Goal: Use online tool/utility: Utilize a website feature to perform a specific function

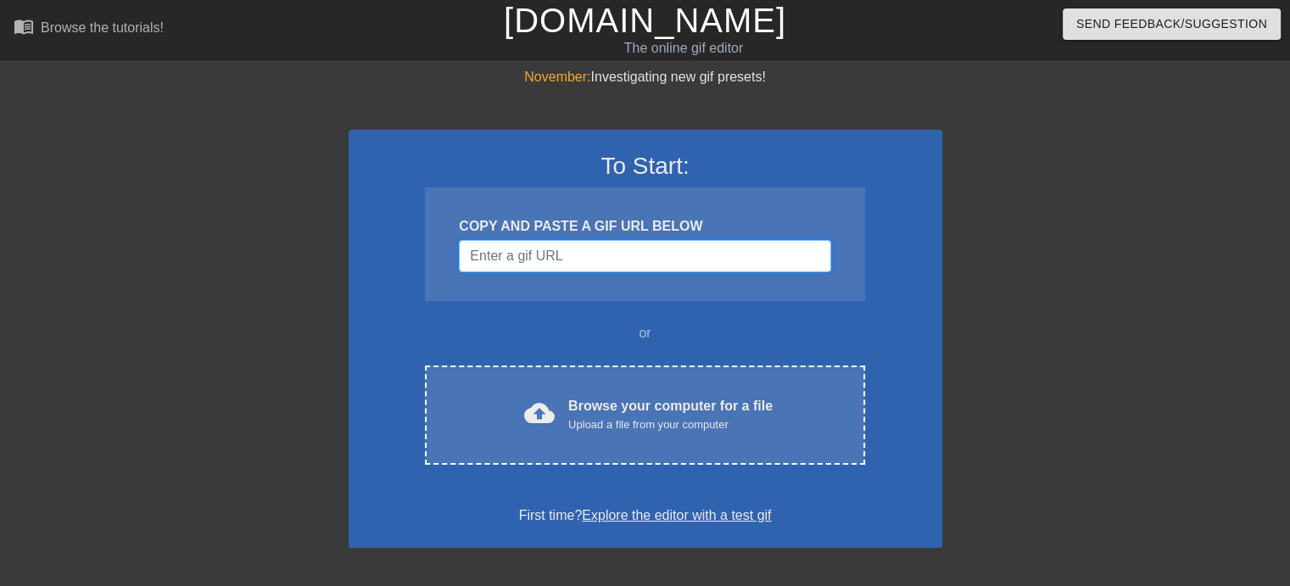
click at [626, 247] on input "Username" at bounding box center [644, 256] width 371 height 32
paste input "[URL][DOMAIN_NAME]"
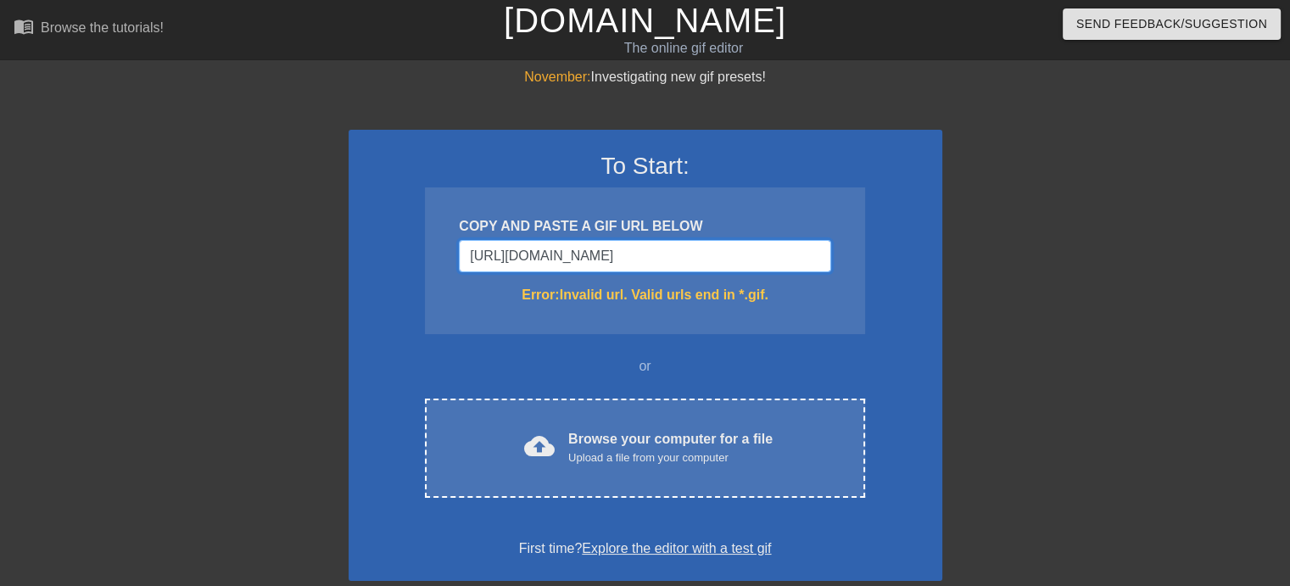
type input "[URL][DOMAIN_NAME][DOMAIN_NAME]"
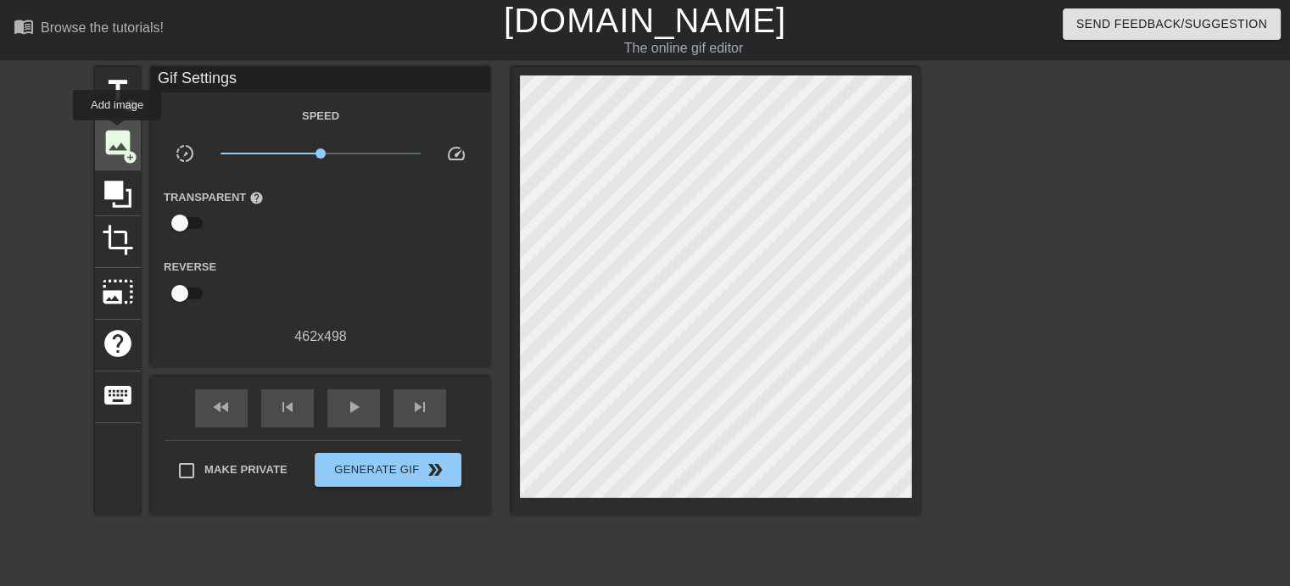
click at [117, 132] on span "image" at bounding box center [118, 142] width 32 height 32
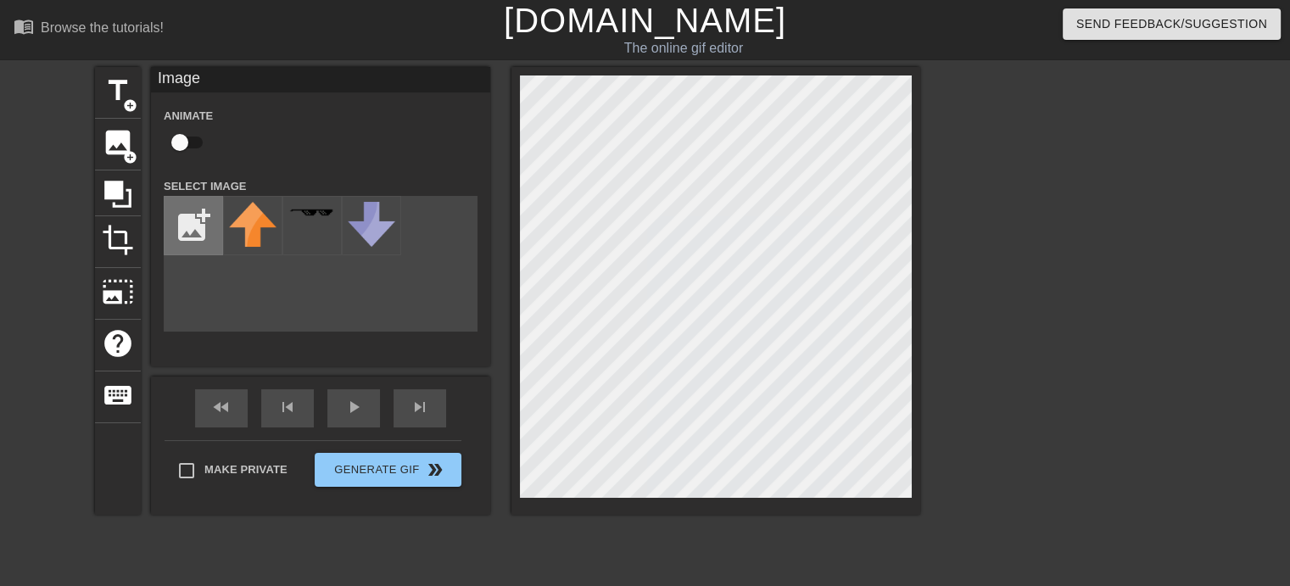
click at [198, 228] on input "file" at bounding box center [194, 226] width 58 height 58
type input "C:\fakepath\inGame_30062023_101628HIGH_RES_EMM_None.jpg"
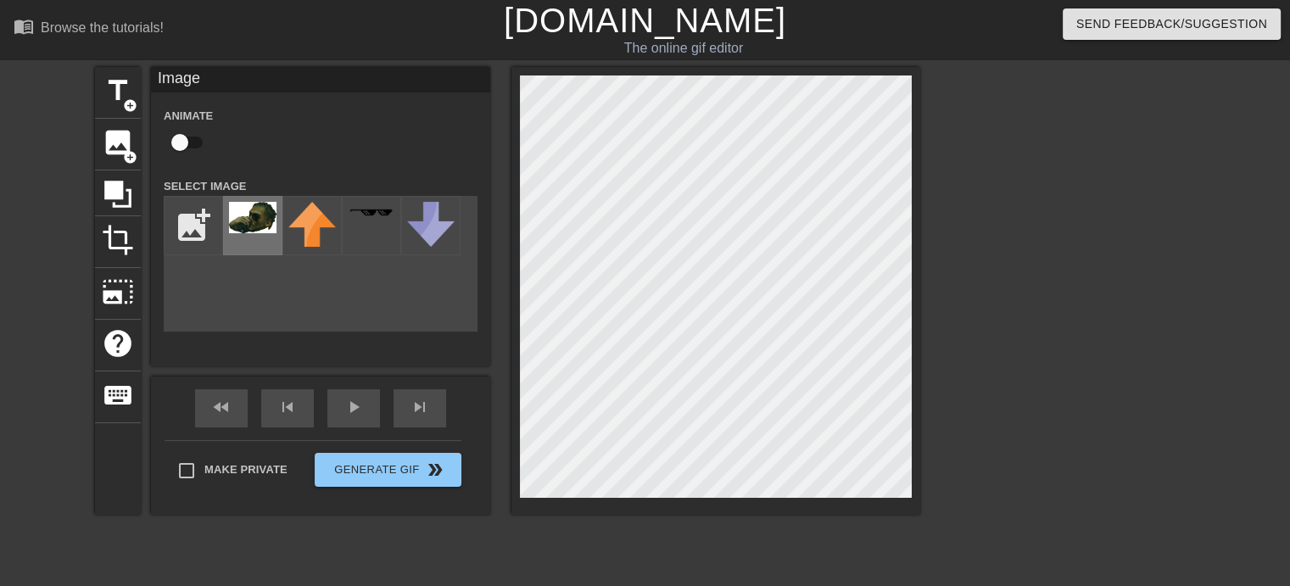
click at [272, 219] on img at bounding box center [252, 217] width 47 height 31
click at [1165, 352] on div "title add_circle image add_circle crop photo_size_select_large help keyboard Im…" at bounding box center [645, 321] width 1290 height 509
drag, startPoint x: 1035, startPoint y: 142, endPoint x: 1102, endPoint y: 3, distance: 153.6
click at [1036, 142] on div at bounding box center [1067, 321] width 254 height 509
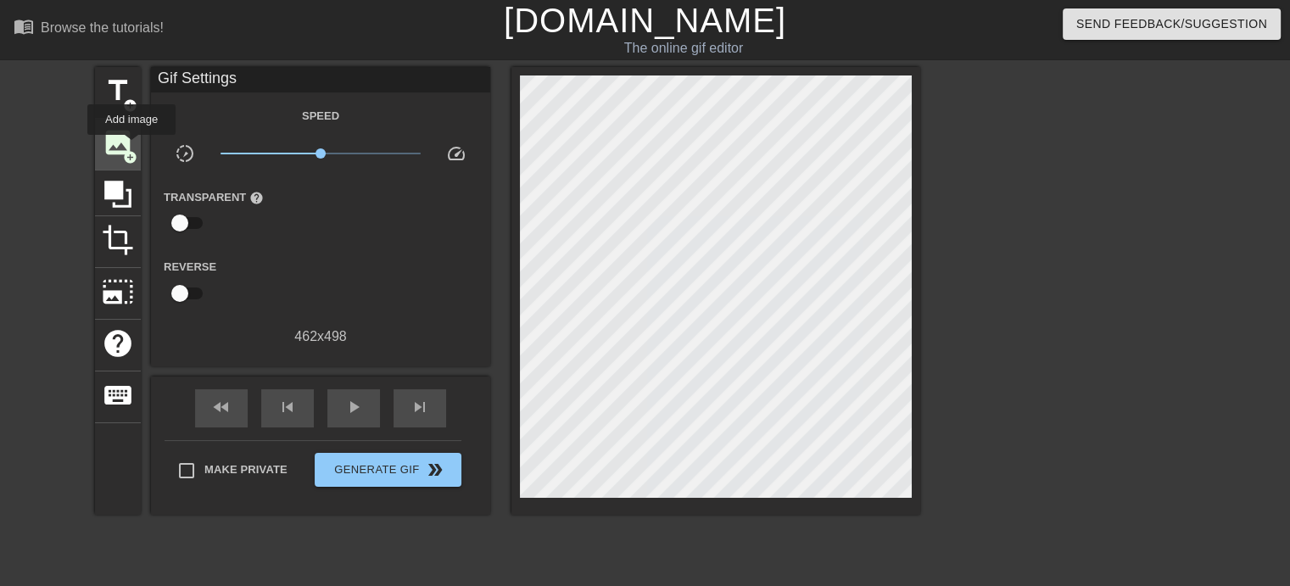
click at [131, 146] on span "image" at bounding box center [118, 142] width 32 height 32
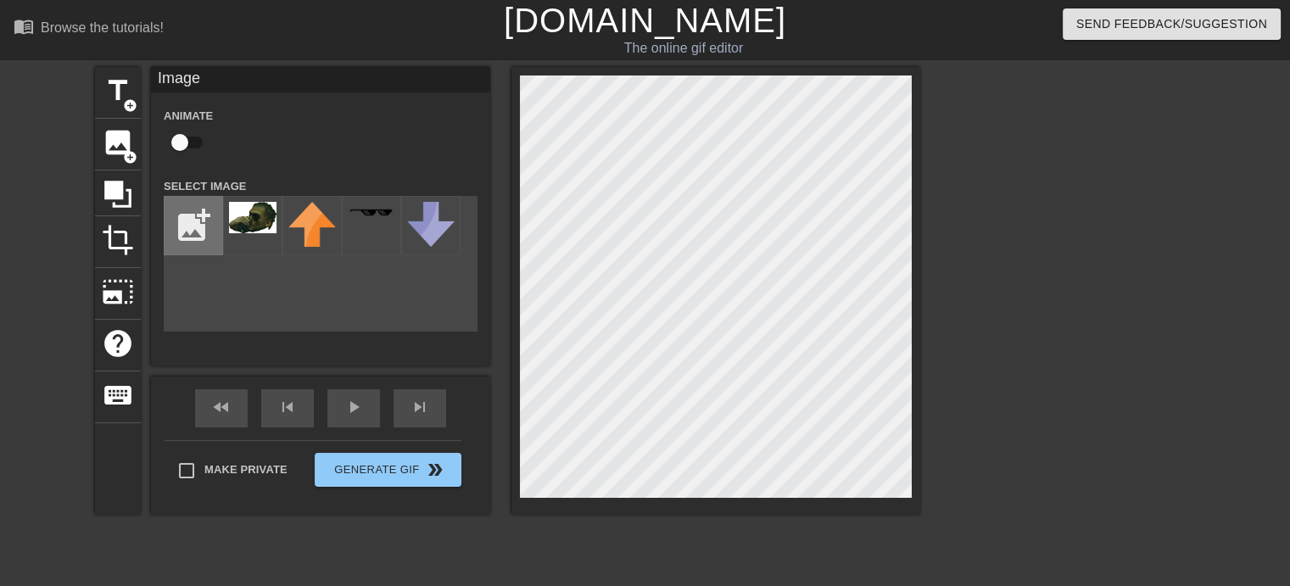
click at [193, 227] on input "file" at bounding box center [194, 226] width 58 height 58
type input "C:\fakepath\inGame_30062023_101628HIGH_RES_EMM_None-removebg-preview.png"
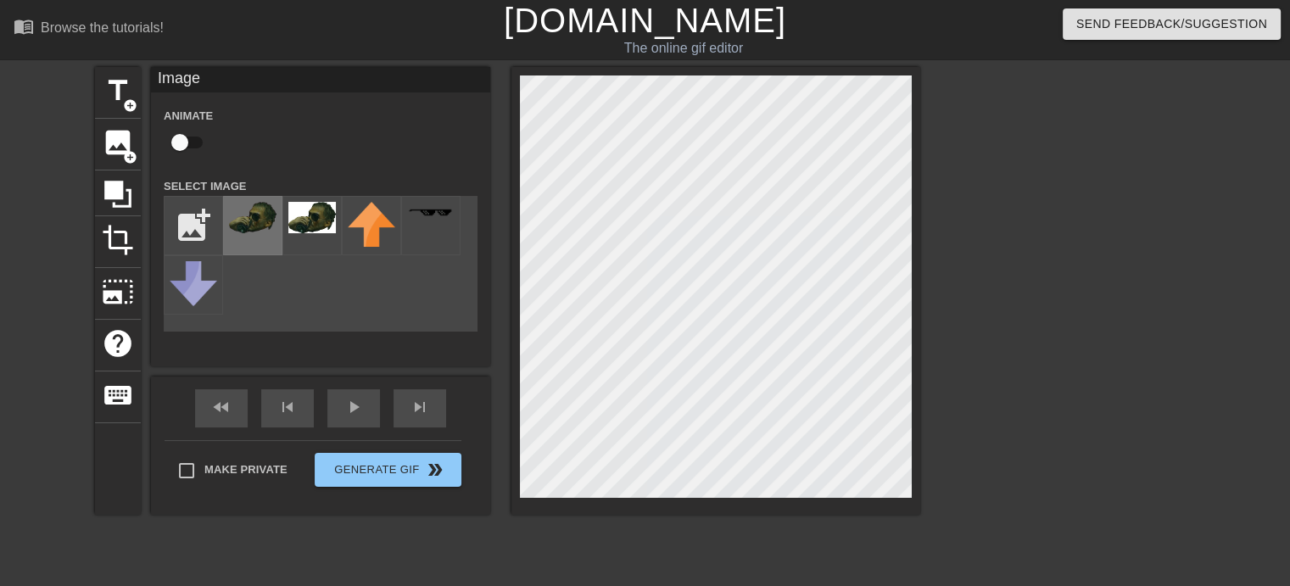
click at [258, 226] on img at bounding box center [252, 217] width 47 height 31
drag, startPoint x: 497, startPoint y: 300, endPoint x: 1029, endPoint y: 168, distance: 547.9
click at [1085, 213] on div at bounding box center [1067, 321] width 254 height 509
click at [185, 147] on input "checkbox" at bounding box center [179, 142] width 97 height 32
checkbox input "true"
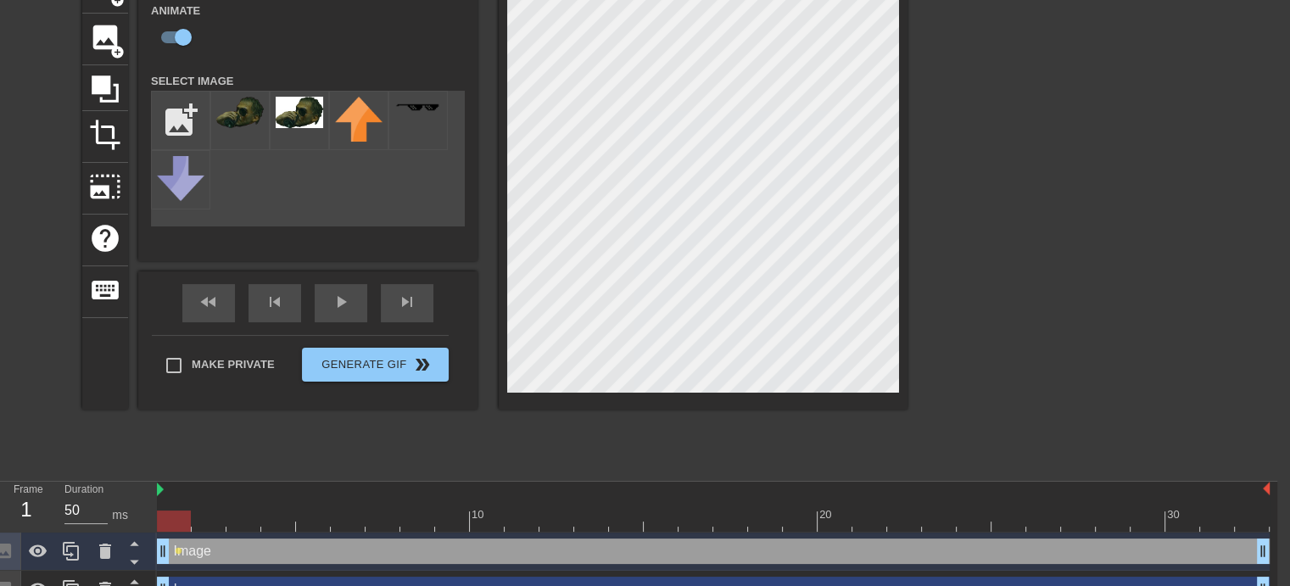
scroll to position [131, 13]
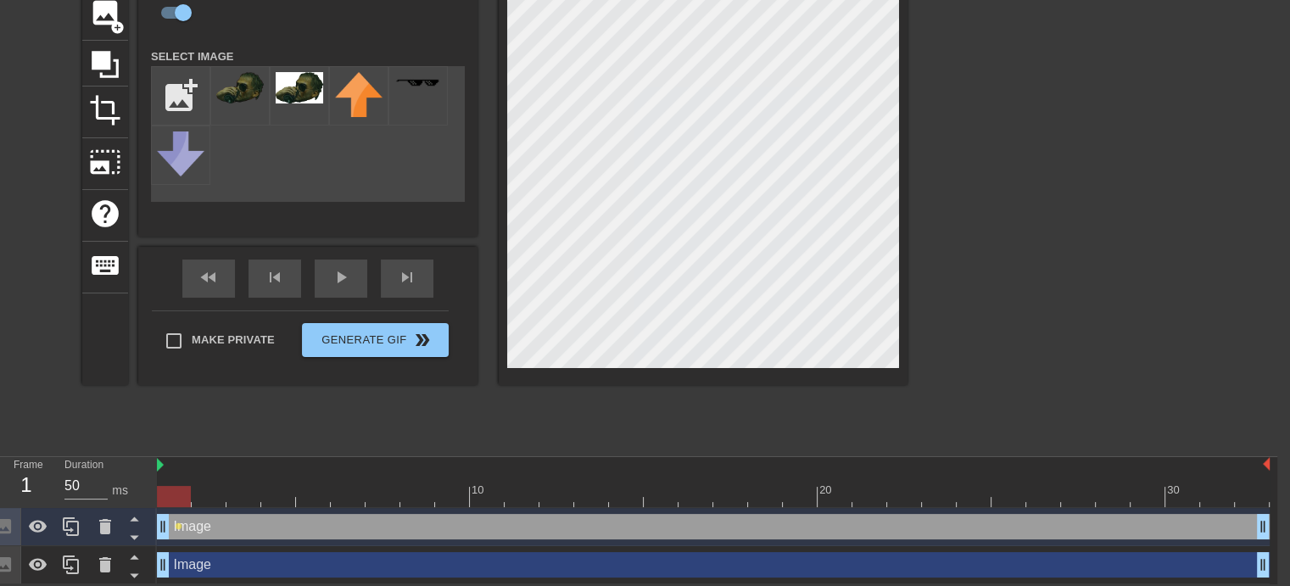
click at [178, 494] on div at bounding box center [174, 496] width 34 height 21
drag, startPoint x: 179, startPoint y: 493, endPoint x: 199, endPoint y: 492, distance: 20.4
click at [199, 492] on div at bounding box center [713, 496] width 1113 height 21
drag, startPoint x: 218, startPoint y: 494, endPoint x: 199, endPoint y: 492, distance: 18.8
click at [199, 492] on div at bounding box center [209, 496] width 34 height 21
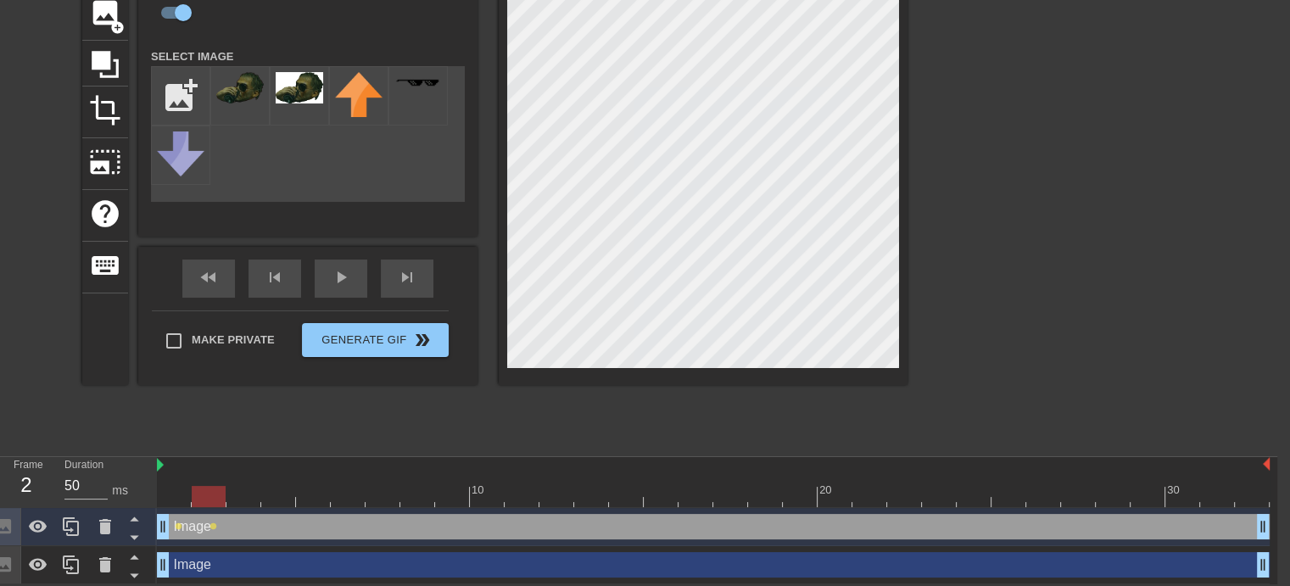
click at [211, 493] on div at bounding box center [209, 496] width 34 height 21
drag, startPoint x: 211, startPoint y: 493, endPoint x: 223, endPoint y: 495, distance: 12.1
click at [223, 495] on div at bounding box center [209, 496] width 34 height 21
drag, startPoint x: 971, startPoint y: 493, endPoint x: 232, endPoint y: 481, distance: 739.6
click at [232, 481] on div "10 20 30" at bounding box center [713, 482] width 1113 height 50
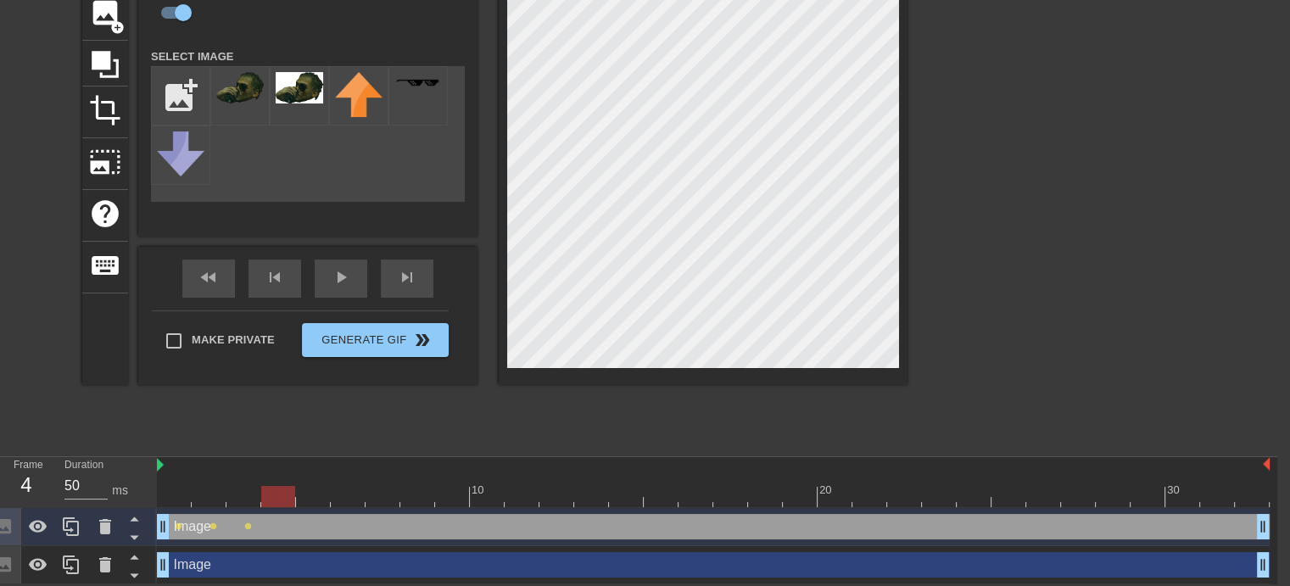
drag, startPoint x: 244, startPoint y: 498, endPoint x: 261, endPoint y: 496, distance: 17.0
click at [261, 496] on div at bounding box center [278, 496] width 34 height 21
drag, startPoint x: 274, startPoint y: 495, endPoint x: 285, endPoint y: 495, distance: 11.0
click at [285, 495] on div at bounding box center [278, 496] width 34 height 21
drag, startPoint x: 280, startPoint y: 492, endPoint x: 298, endPoint y: 492, distance: 18.7
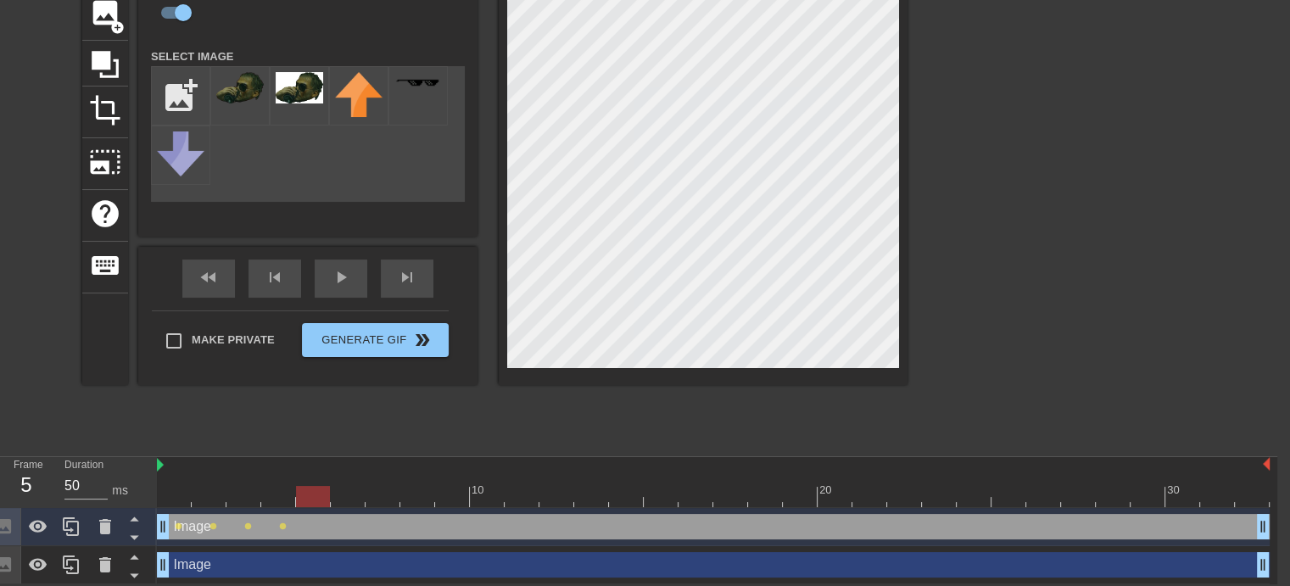
click at [298, 492] on div at bounding box center [313, 496] width 34 height 21
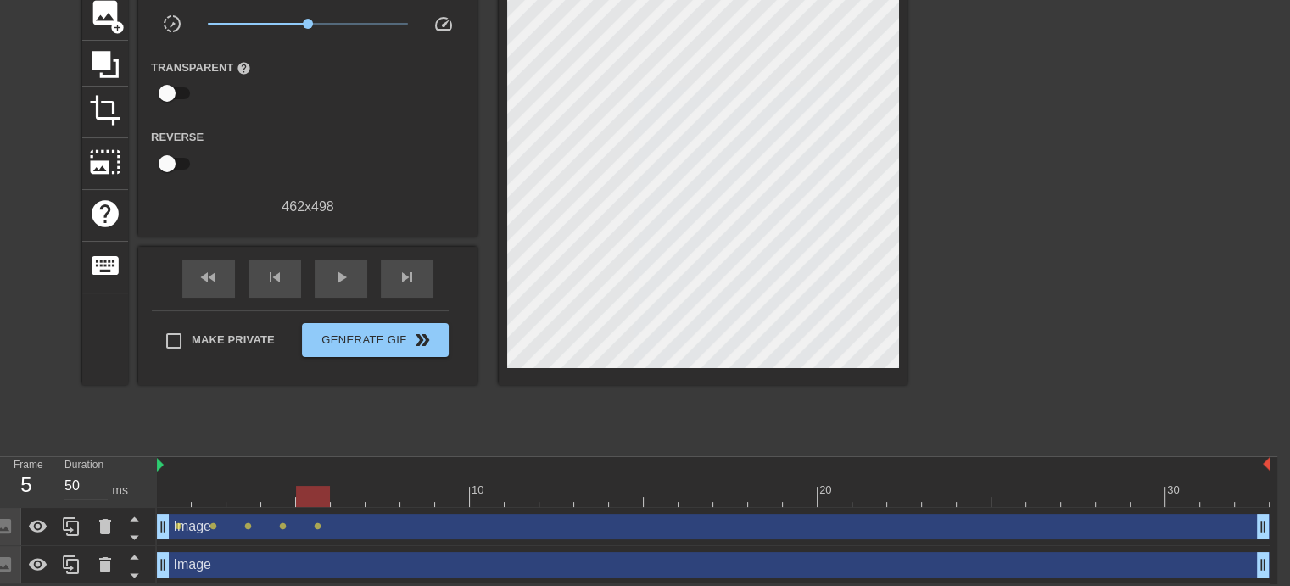
click at [315, 499] on div at bounding box center [313, 496] width 34 height 21
drag, startPoint x: 316, startPoint y: 496, endPoint x: 332, endPoint y: 494, distance: 16.3
click at [332, 494] on div at bounding box center [348, 496] width 34 height 21
click at [316, 488] on div at bounding box center [313, 496] width 34 height 21
drag, startPoint x: 319, startPoint y: 493, endPoint x: 334, endPoint y: 494, distance: 15.4
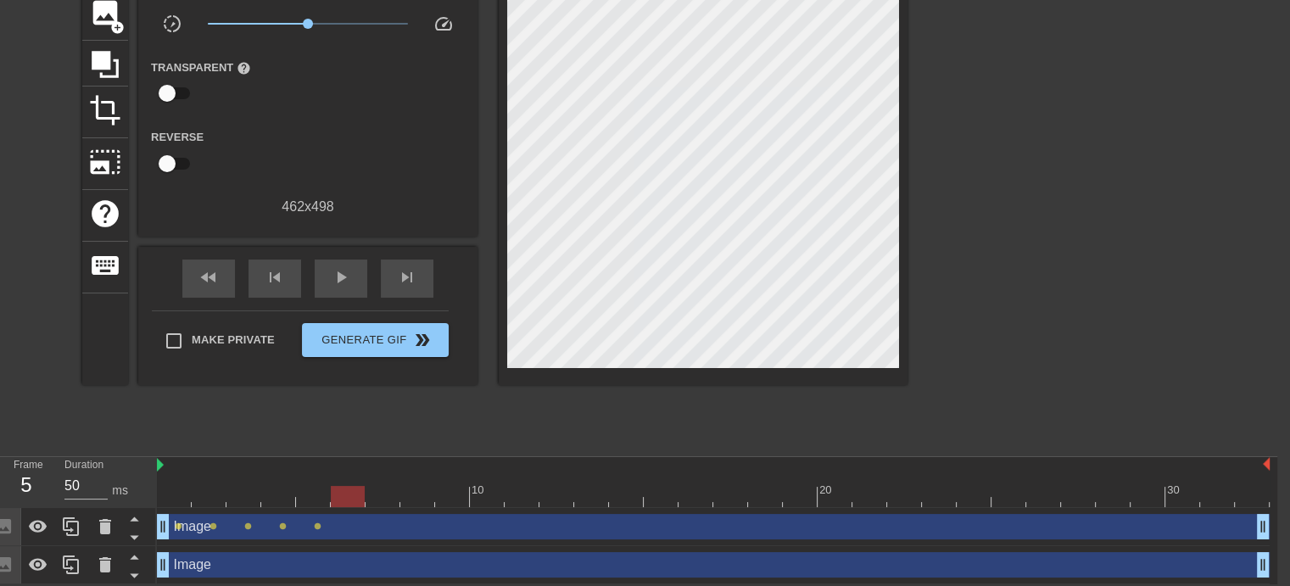
click at [334, 494] on div at bounding box center [348, 496] width 34 height 21
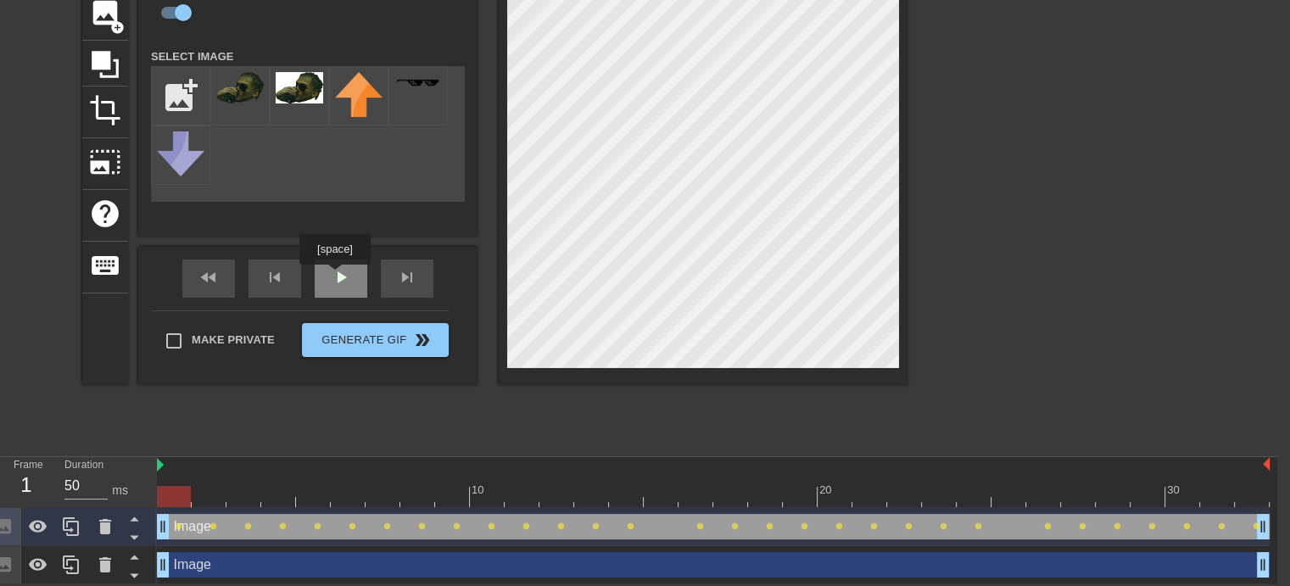
click at [336, 276] on span "play_arrow" at bounding box center [341, 277] width 20 height 20
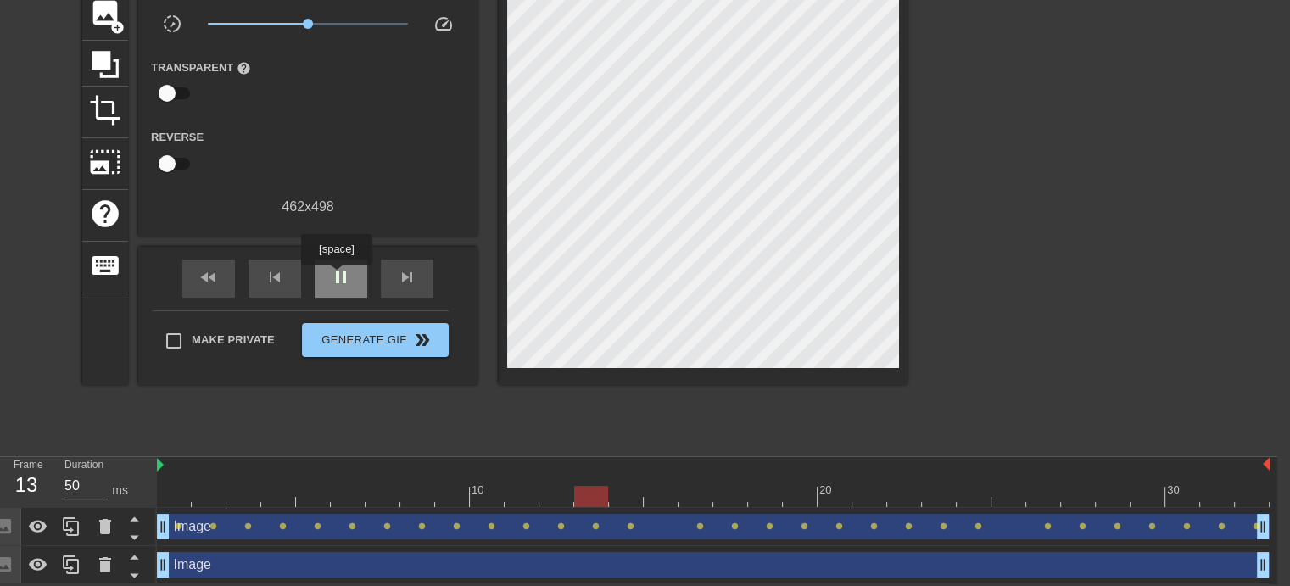
click at [336, 276] on span "pause" at bounding box center [341, 277] width 20 height 20
click at [556, 499] on div at bounding box center [713, 496] width 1113 height 21
click at [346, 278] on span "play_arrow" at bounding box center [341, 277] width 20 height 20
click at [345, 275] on span "pause" at bounding box center [341, 277] width 20 height 20
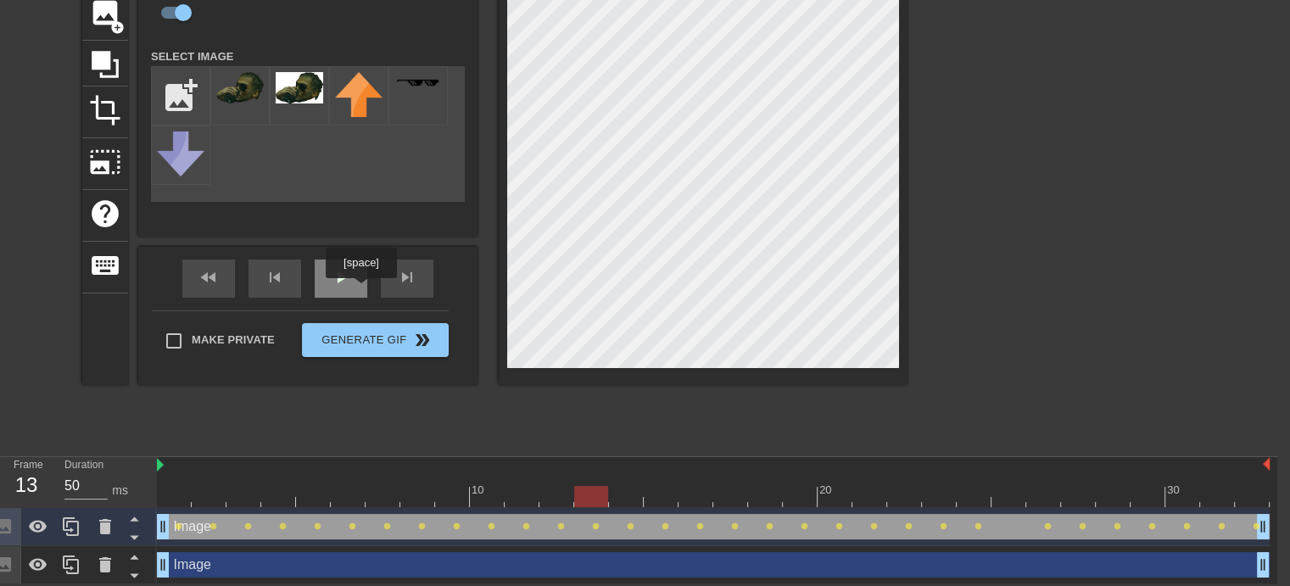
click at [349, 275] on span "play_arrow" at bounding box center [341, 277] width 20 height 20
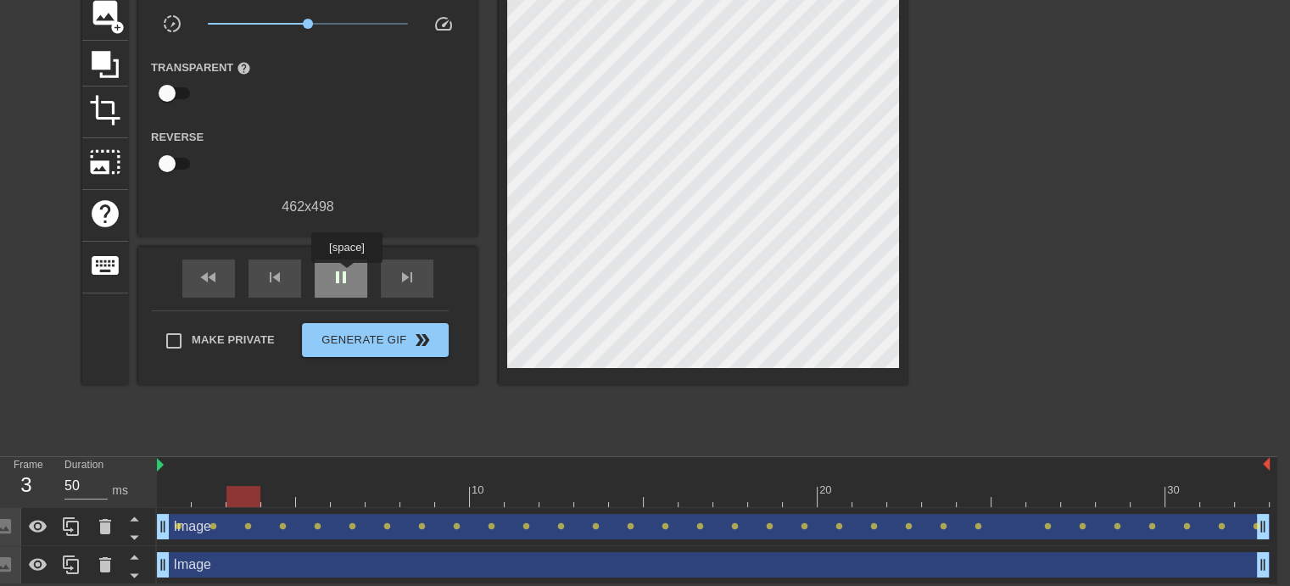
click at [346, 275] on span "pause" at bounding box center [341, 277] width 20 height 20
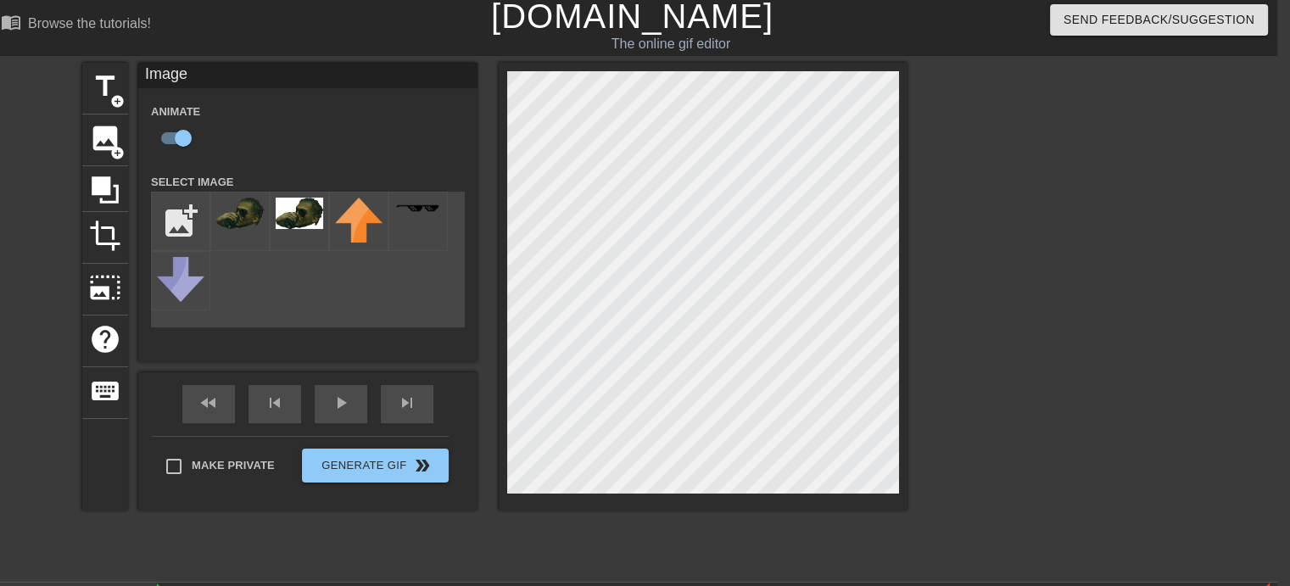
scroll to position [0, 13]
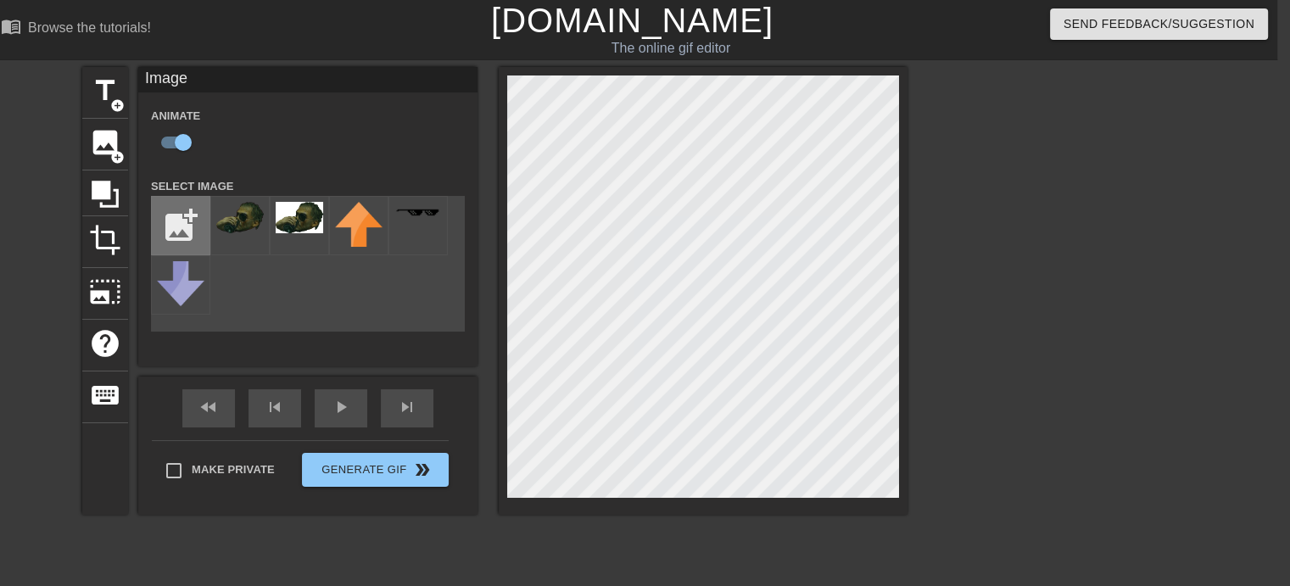
click at [186, 223] on input "file" at bounding box center [181, 226] width 58 height 58
type input "C:\fakepath\Bez_tytułu-removebg-preview.png"
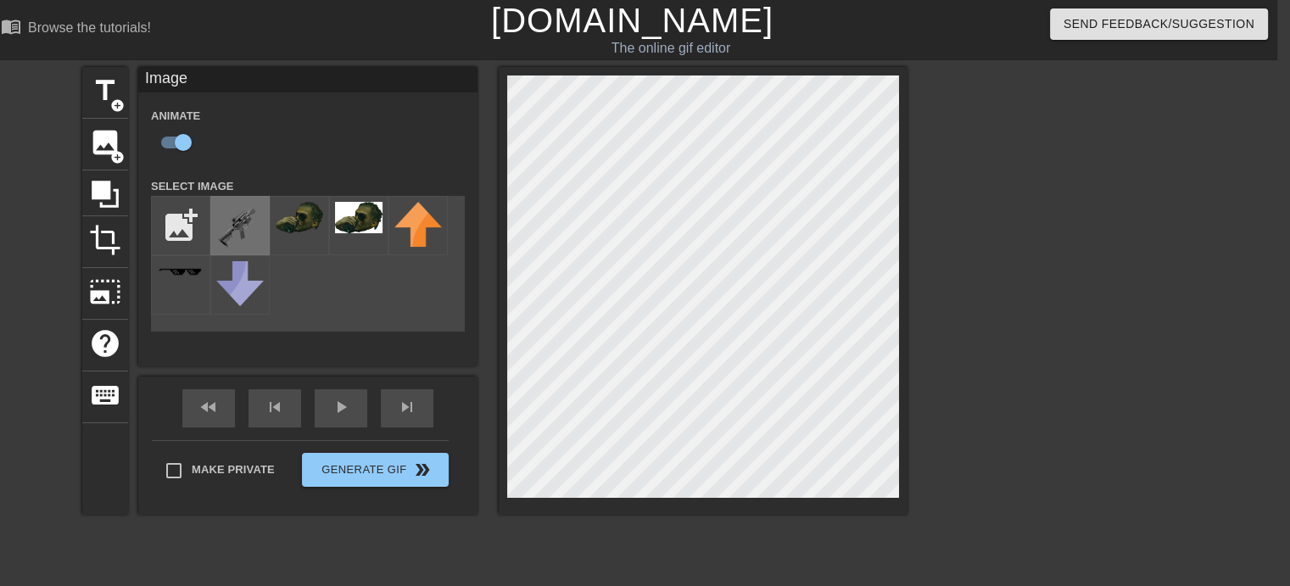
click at [243, 229] on img at bounding box center [239, 225] width 47 height 47
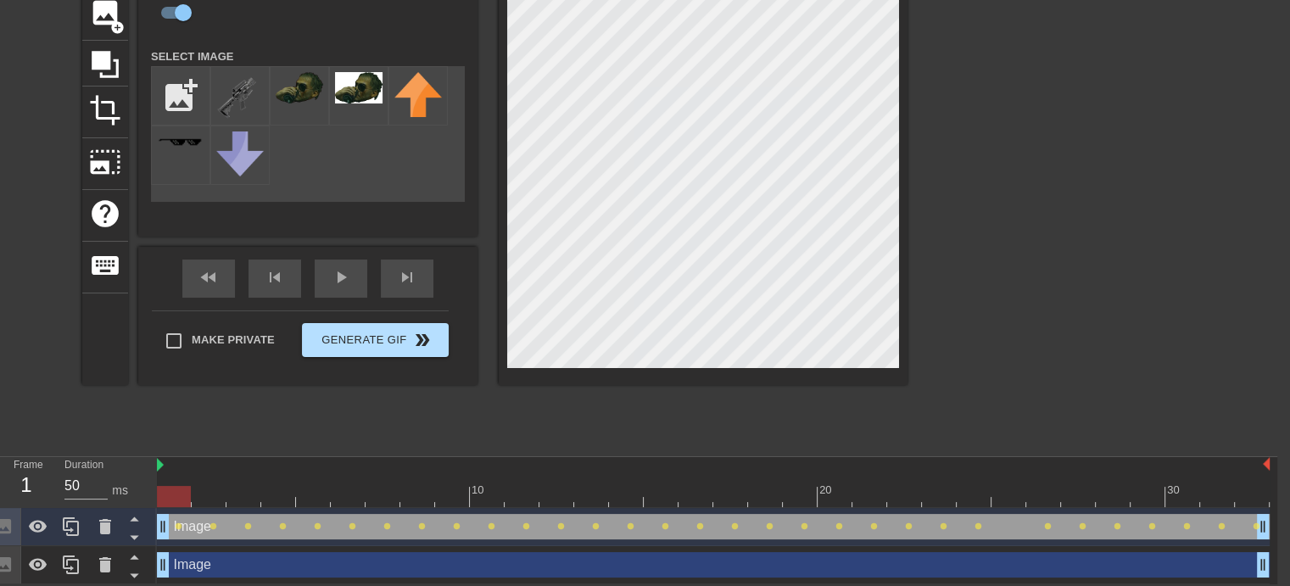
scroll to position [46, 13]
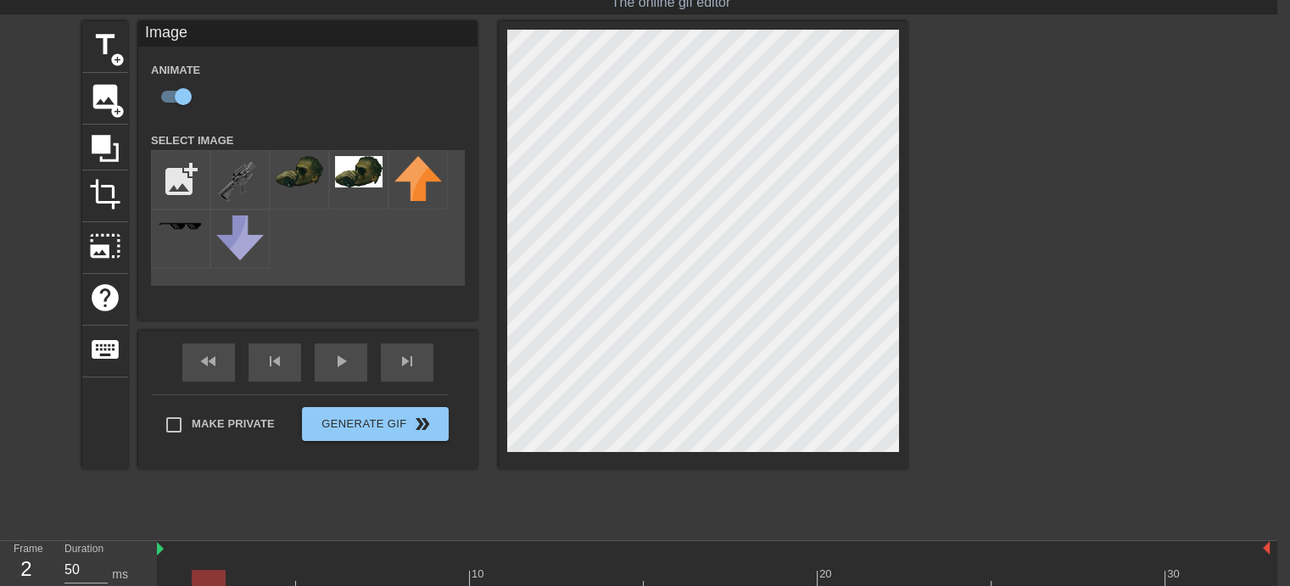
click at [1137, 222] on div "title add_circle image add_circle crop photo_size_select_large help keyboard Im…" at bounding box center [632, 275] width 1290 height 509
click at [1277, 213] on html "menu_book Browse the tutorials! Gifntext.com The online gif editor Send Feedbac…" at bounding box center [632, 311] width 1290 height 714
click at [1277, 251] on html "menu_book Browse the tutorials! Gifntext.com The online gif editor Send Feedbac…" at bounding box center [632, 311] width 1290 height 714
click at [1277, 220] on html "menu_book Browse the tutorials! Gifntext.com The online gif editor Send Feedbac…" at bounding box center [632, 311] width 1290 height 714
click at [1277, 221] on html "menu_book Browse the tutorials! Gifntext.com The online gif editor Send Feedbac…" at bounding box center [632, 311] width 1290 height 714
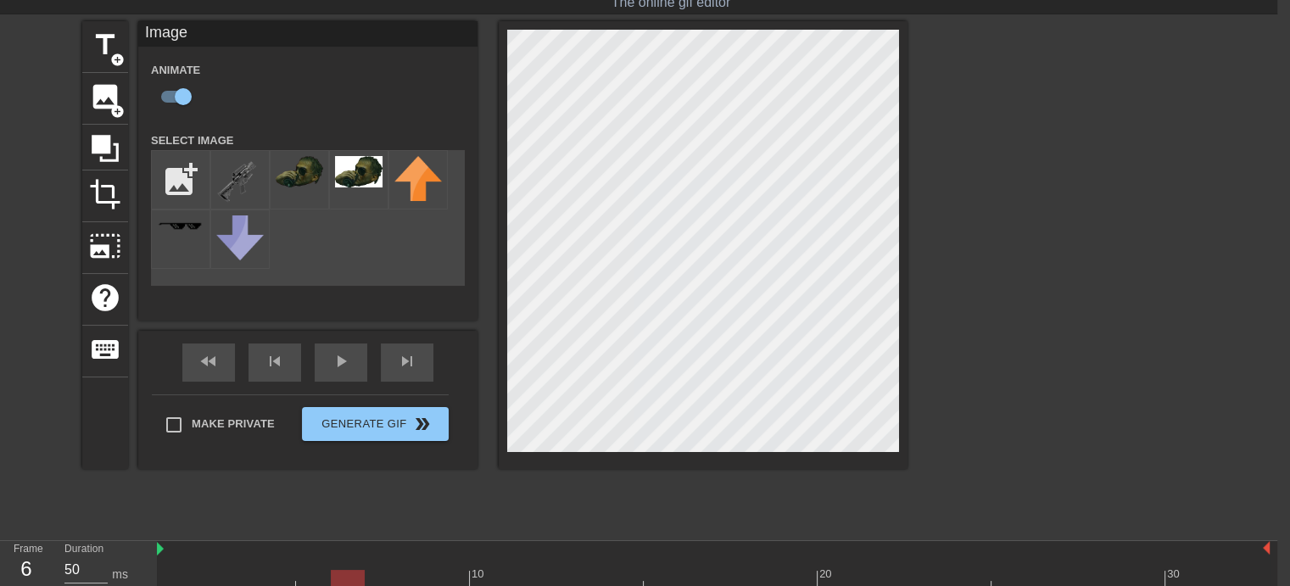
click at [1277, 221] on html "menu_book Browse the tutorials! Gifntext.com The online gif editor Send Feedbac…" at bounding box center [632, 311] width 1290 height 714
click at [1277, 200] on html "menu_book Browse the tutorials! Gifntext.com The online gif editor Send Feedbac…" at bounding box center [632, 311] width 1290 height 714
click at [1277, 220] on html "menu_book Browse the tutorials! Gifntext.com The online gif editor Send Feedbac…" at bounding box center [632, 311] width 1290 height 714
click at [1277, 225] on html "menu_book Browse the tutorials! Gifntext.com The online gif editor Send Feedbac…" at bounding box center [632, 311] width 1290 height 714
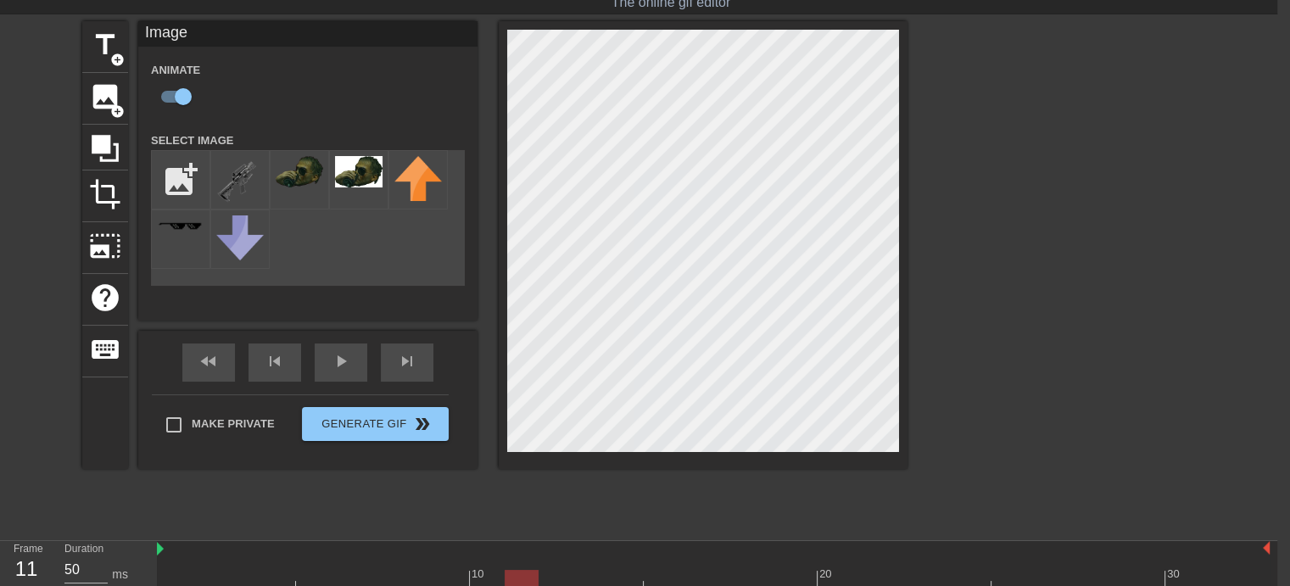
click at [1277, 244] on html "menu_book Browse the tutorials! Gifntext.com The online gif editor Send Feedbac…" at bounding box center [632, 311] width 1290 height 714
click at [1264, 227] on div "title add_circle image add_circle crop photo_size_select_large help keyboard Im…" at bounding box center [632, 275] width 1290 height 509
click at [1174, 231] on div "title add_circle image add_circle crop photo_size_select_large help keyboard Im…" at bounding box center [632, 275] width 1290 height 509
click at [1175, 237] on div "title add_circle image add_circle crop photo_size_select_large help keyboard Im…" at bounding box center [632, 275] width 1290 height 509
click at [1227, 231] on div "title add_circle image add_circle crop photo_size_select_large help keyboard Im…" at bounding box center [632, 275] width 1290 height 509
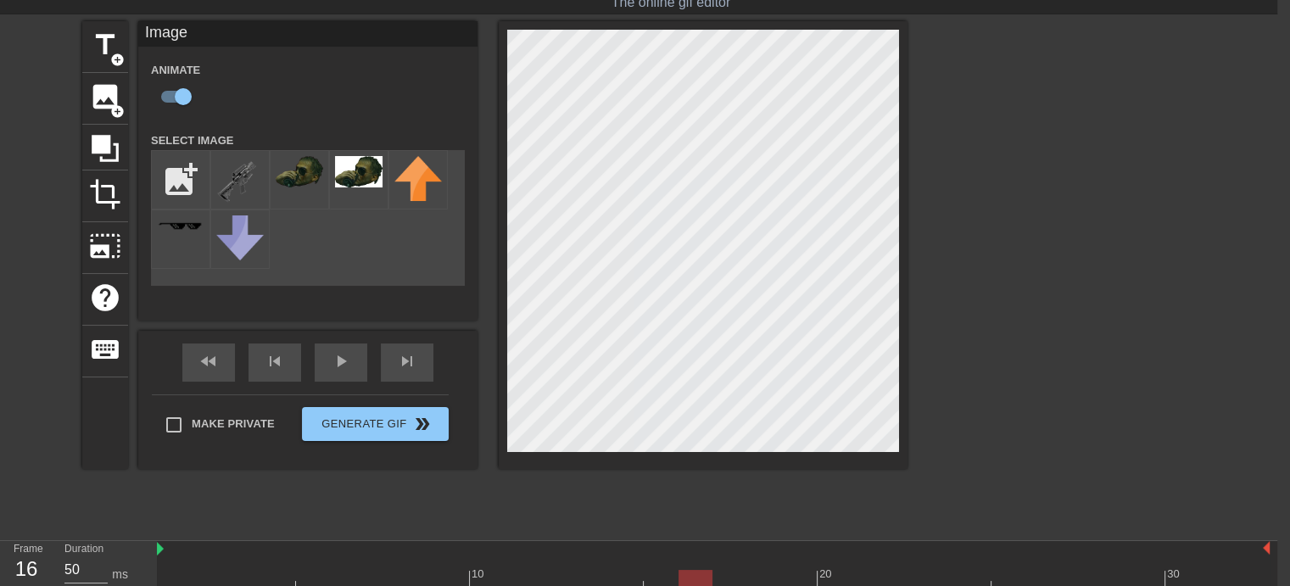
click at [1207, 252] on div "title add_circle image add_circle crop photo_size_select_large help keyboard Im…" at bounding box center [632, 275] width 1290 height 509
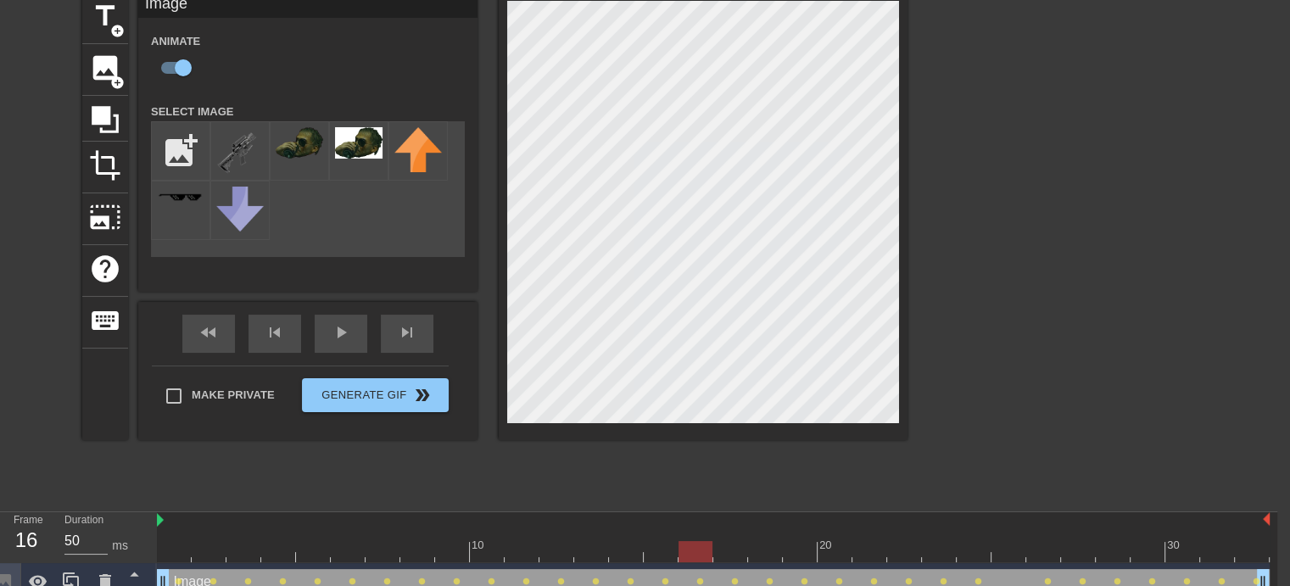
scroll to position [131, 13]
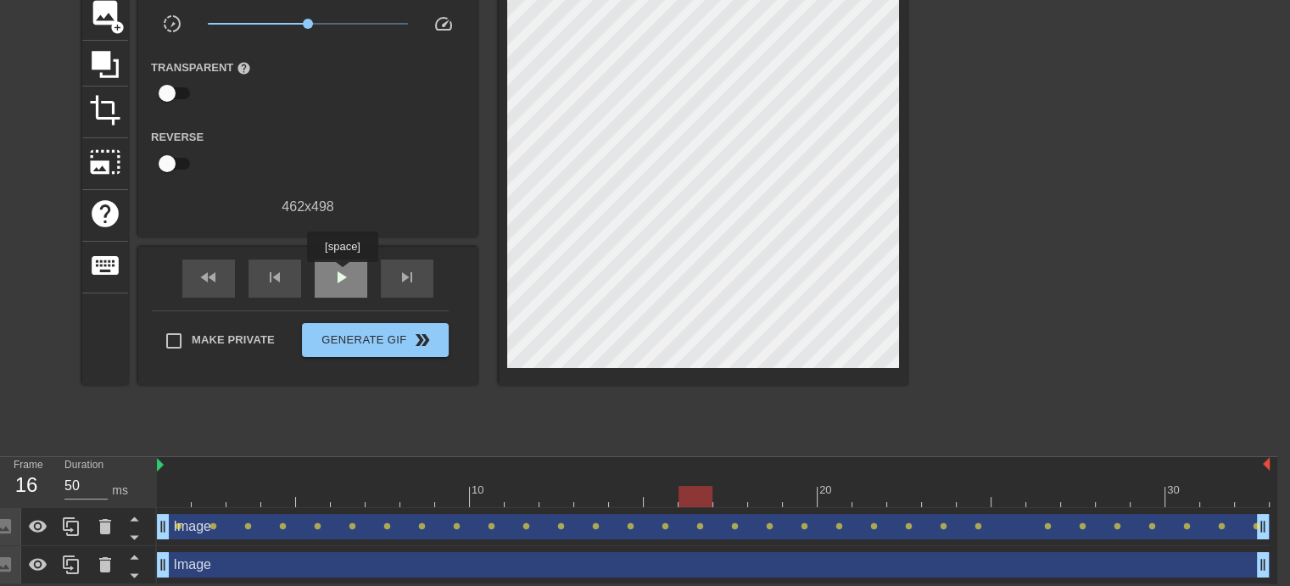
click at [342, 274] on span "play_arrow" at bounding box center [341, 277] width 20 height 20
click at [342, 276] on span "pause" at bounding box center [341, 277] width 20 height 20
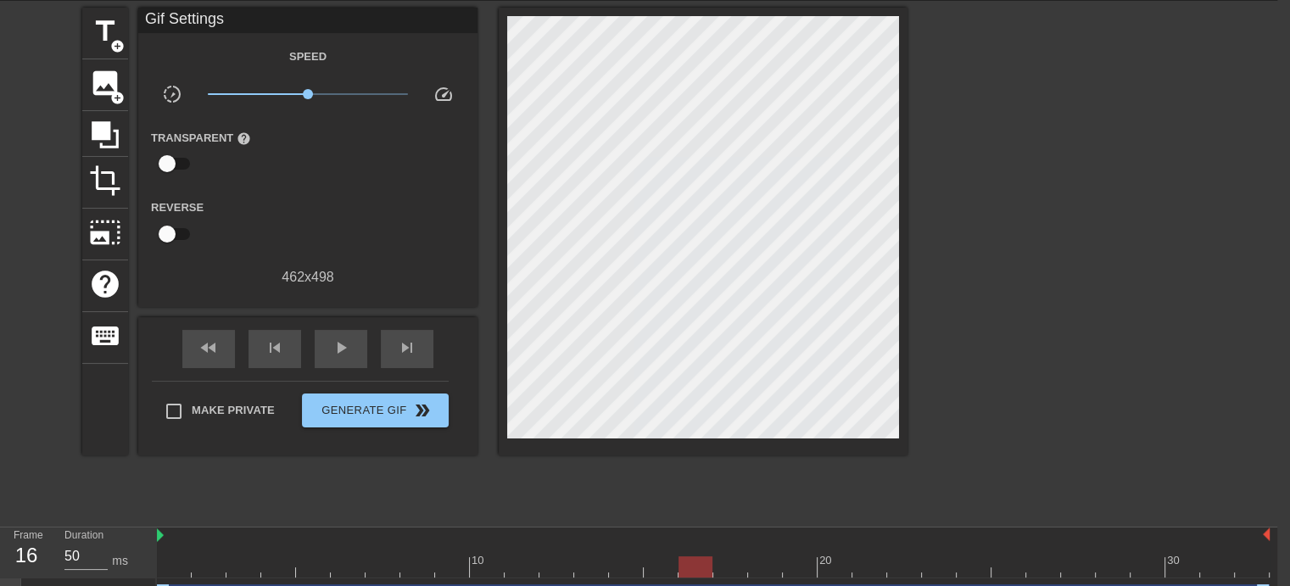
scroll to position [0, 13]
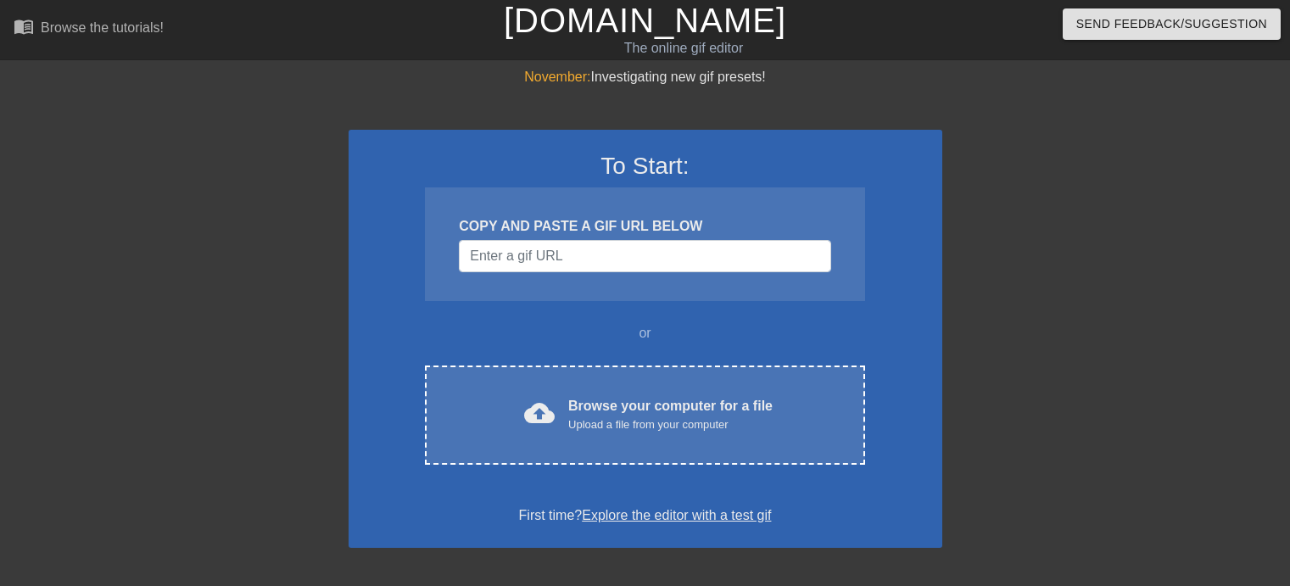
scroll to position [0, 13]
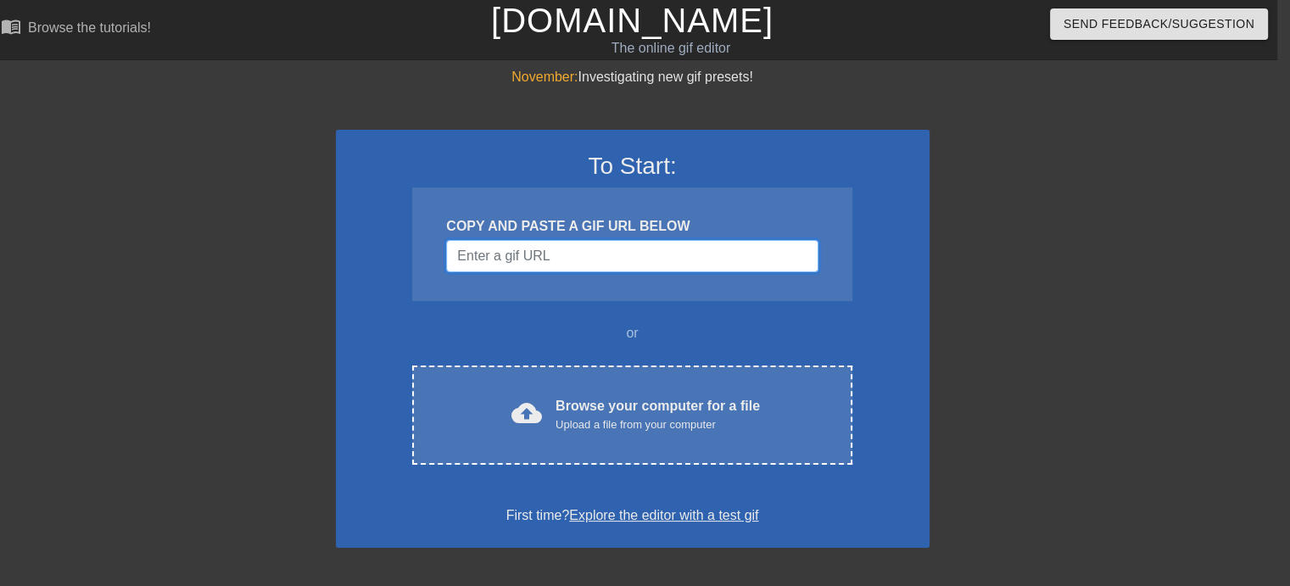
click at [572, 251] on input "Username" at bounding box center [631, 256] width 371 height 32
click at [564, 251] on input "Username" at bounding box center [631, 256] width 371 height 32
paste input "[URL][DOMAIN_NAME]"
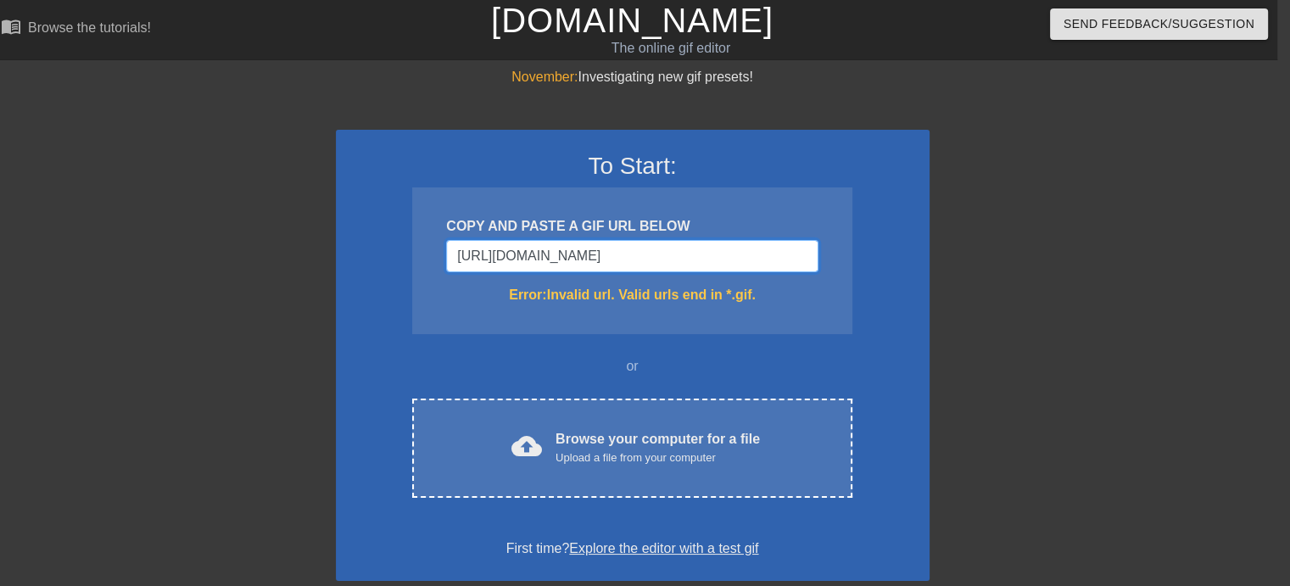
type input "[URL][DOMAIN_NAME][DOMAIN_NAME]"
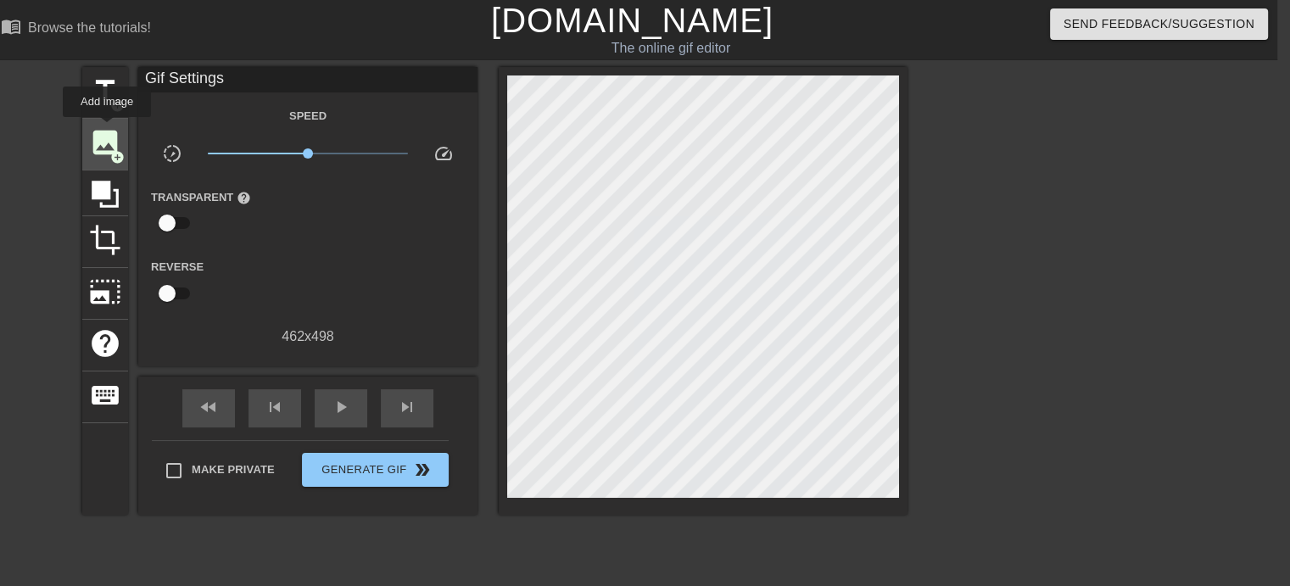
click at [108, 129] on span "image" at bounding box center [105, 142] width 32 height 32
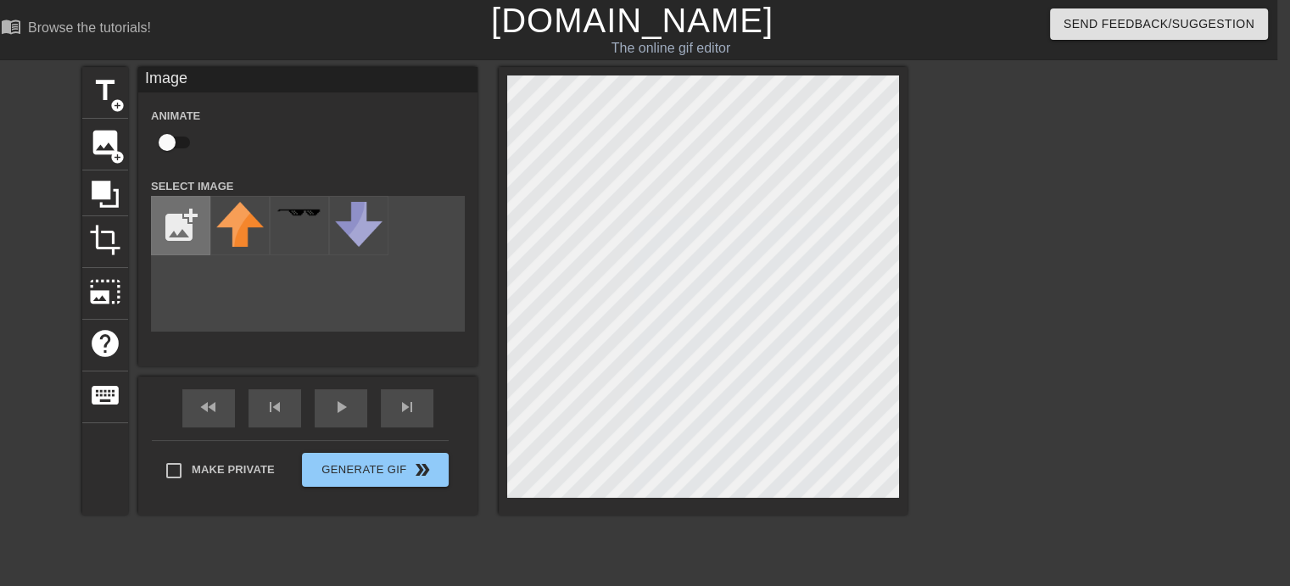
click at [178, 221] on input "file" at bounding box center [181, 226] width 58 height 58
type input "C:\fakepath\inGame_30062023_101628HIGH_RES_EMM_None-removebg-preview.png"
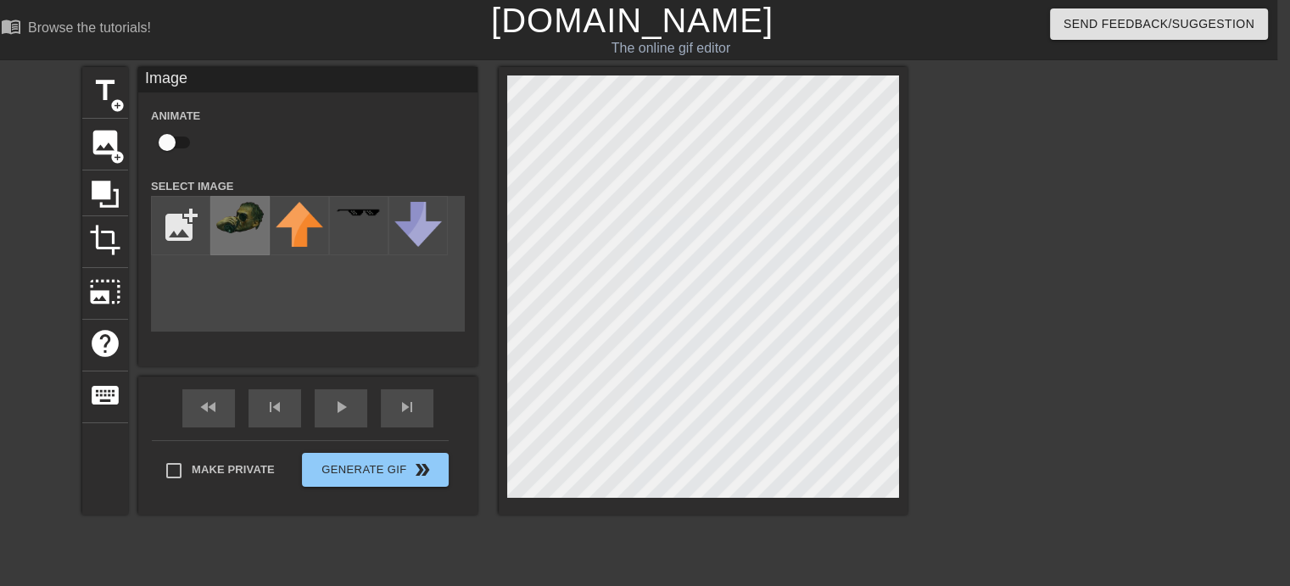
click at [241, 225] on img at bounding box center [239, 217] width 47 height 31
click at [176, 143] on input "checkbox" at bounding box center [167, 142] width 97 height 32
checkbox input "true"
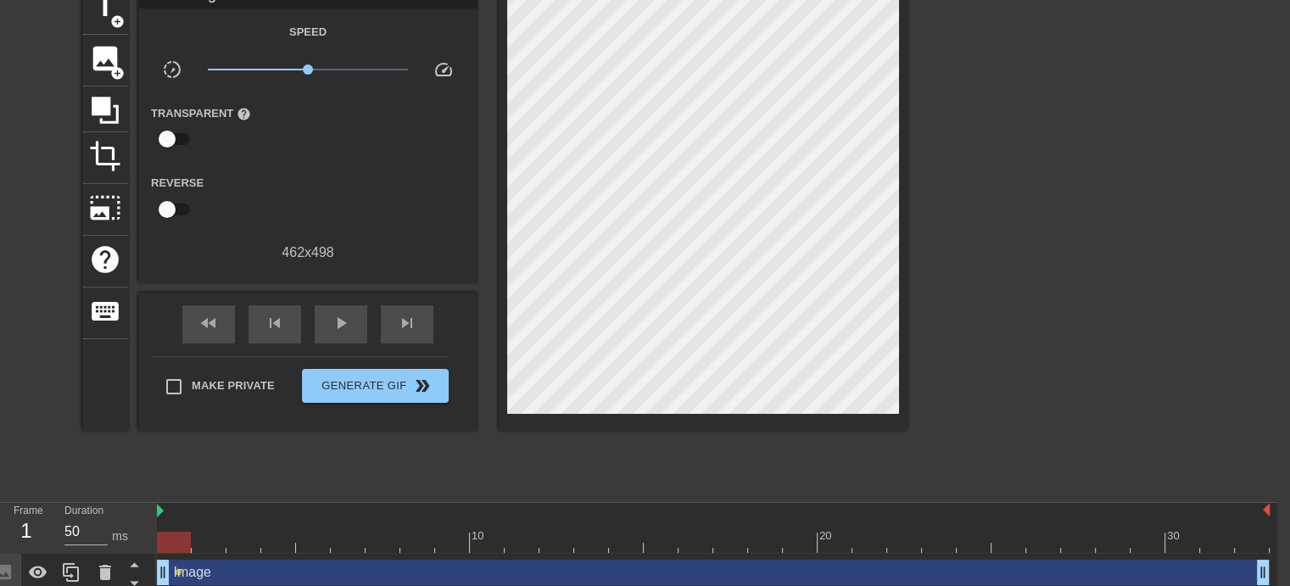
scroll to position [85, 13]
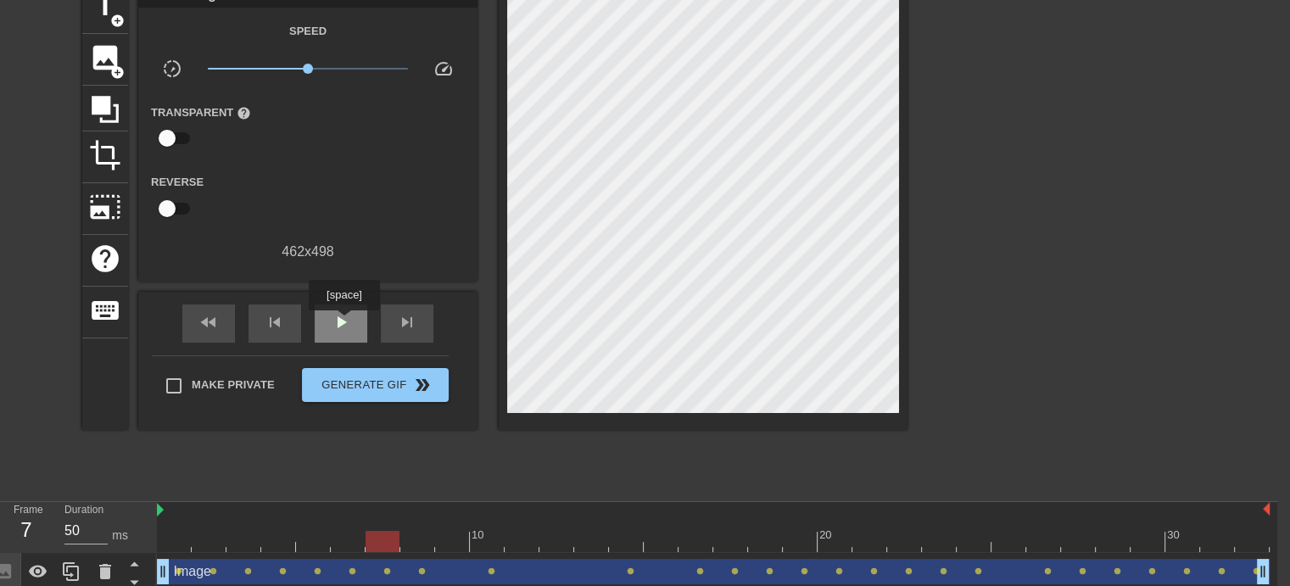
click at [344, 322] on span "play_arrow" at bounding box center [341, 322] width 20 height 20
click at [349, 315] on span "pause" at bounding box center [341, 322] width 20 height 20
drag, startPoint x: 765, startPoint y: 538, endPoint x: 99, endPoint y: 514, distance: 666.1
click at [102, 516] on div "Frame 1 Duration 50 ms 10 20 30 Image drag_handle drag_handle lens lens lens le…" at bounding box center [632, 546] width 1290 height 89
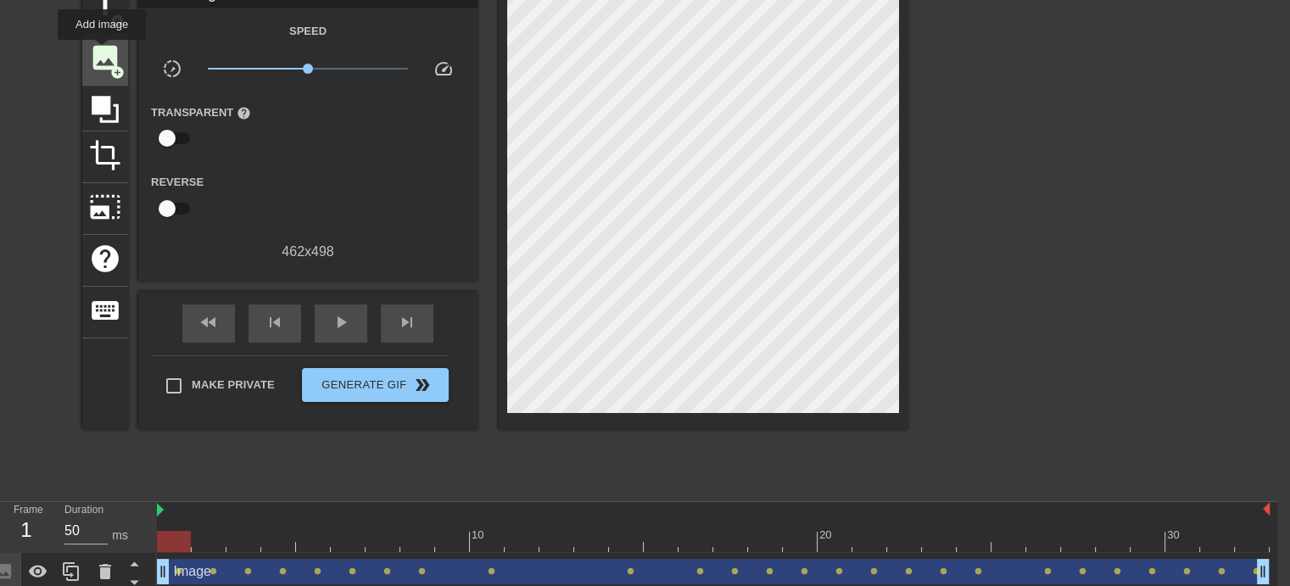
click at [102, 51] on span "image" at bounding box center [105, 58] width 32 height 32
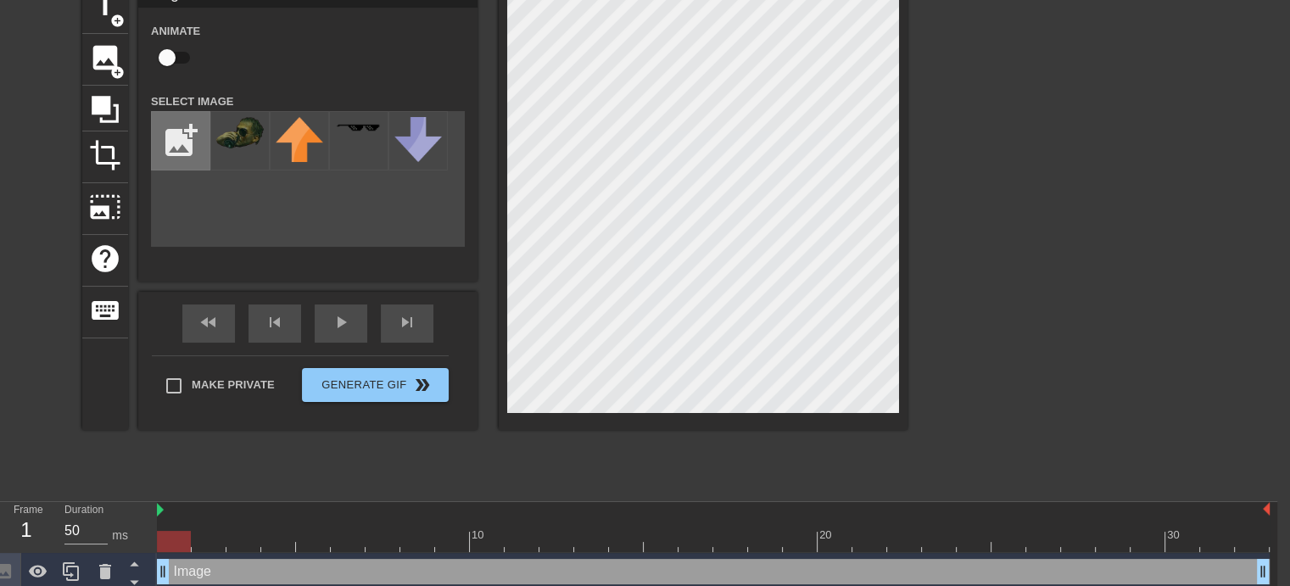
click at [173, 136] on input "file" at bounding box center [181, 141] width 58 height 58
type input "C:\fakepath\Bez_tytułu-removebg-preview.png"
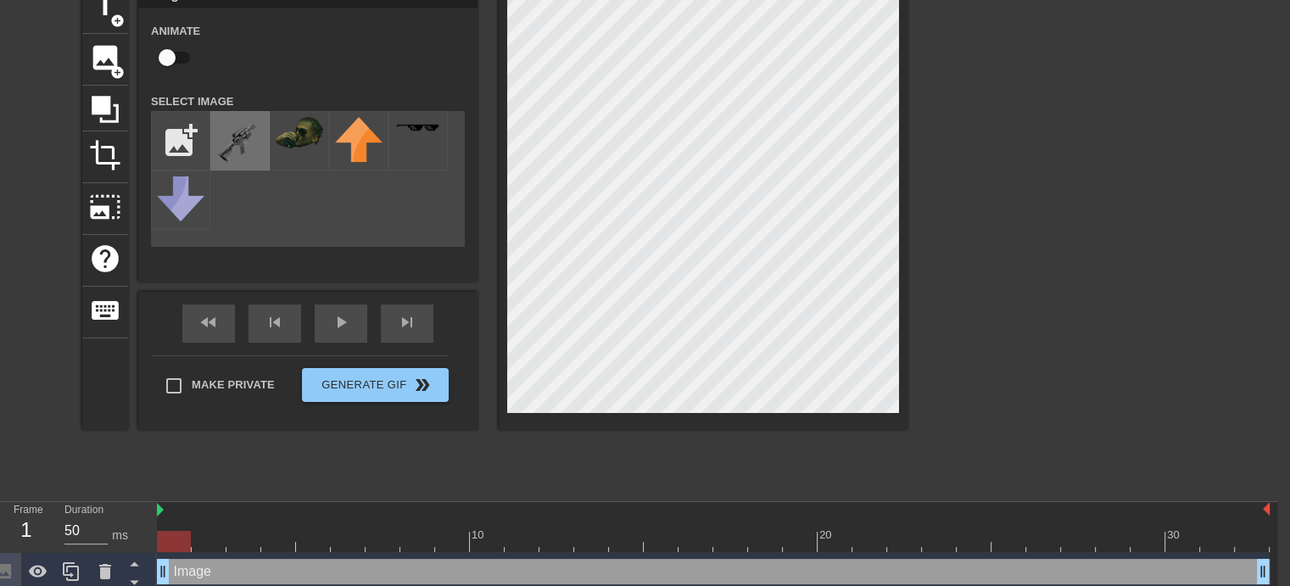
click at [241, 139] on img at bounding box center [239, 140] width 47 height 47
click at [171, 54] on input "checkbox" at bounding box center [167, 58] width 97 height 32
checkbox input "true"
click at [345, 329] on span "play_arrow" at bounding box center [341, 322] width 20 height 20
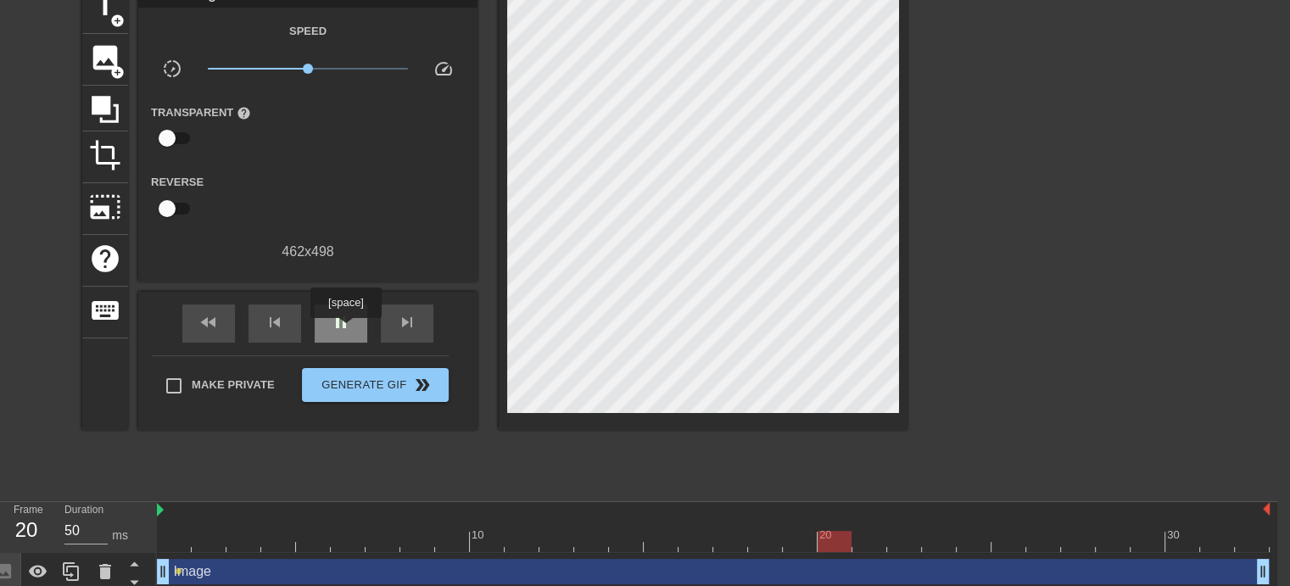
click at [345, 329] on span "pause" at bounding box center [341, 322] width 20 height 20
drag, startPoint x: 934, startPoint y: 544, endPoint x: 67, endPoint y: 504, distance: 867.6
click at [67, 504] on div "Frame 1 Duration 50 ms 10 20 30 Image drag_handle drag_handle lens Image drag_h…" at bounding box center [632, 565] width 1290 height 127
click at [346, 329] on span "play_arrow" at bounding box center [341, 322] width 20 height 20
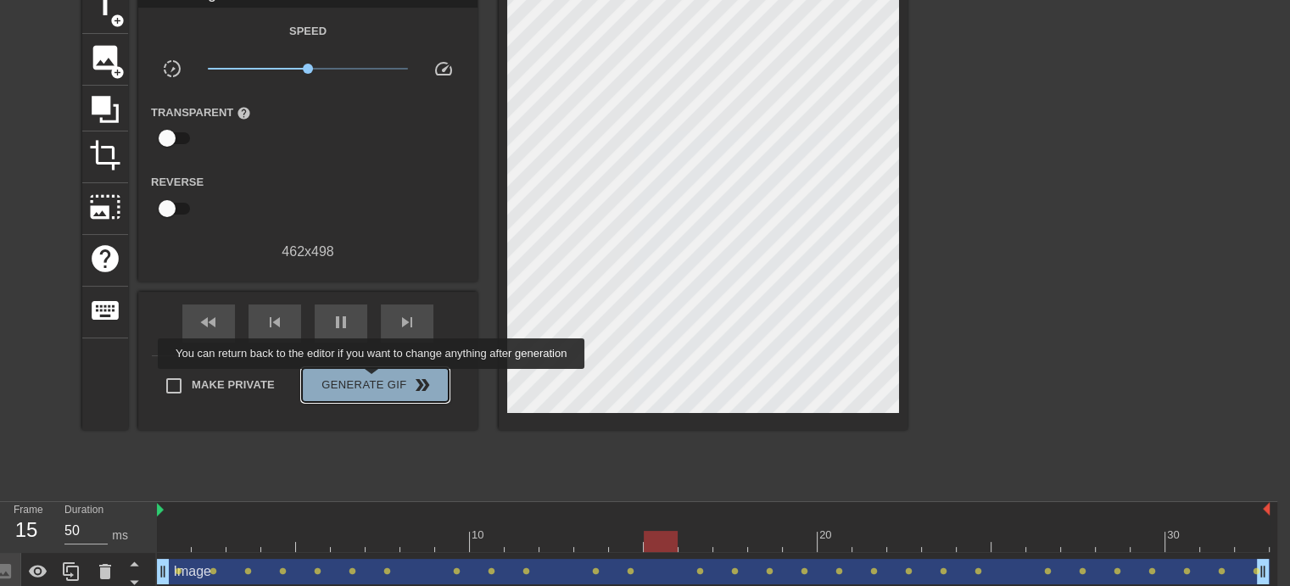
click at [373, 381] on span "Generate Gif double_arrow" at bounding box center [375, 385] width 133 height 20
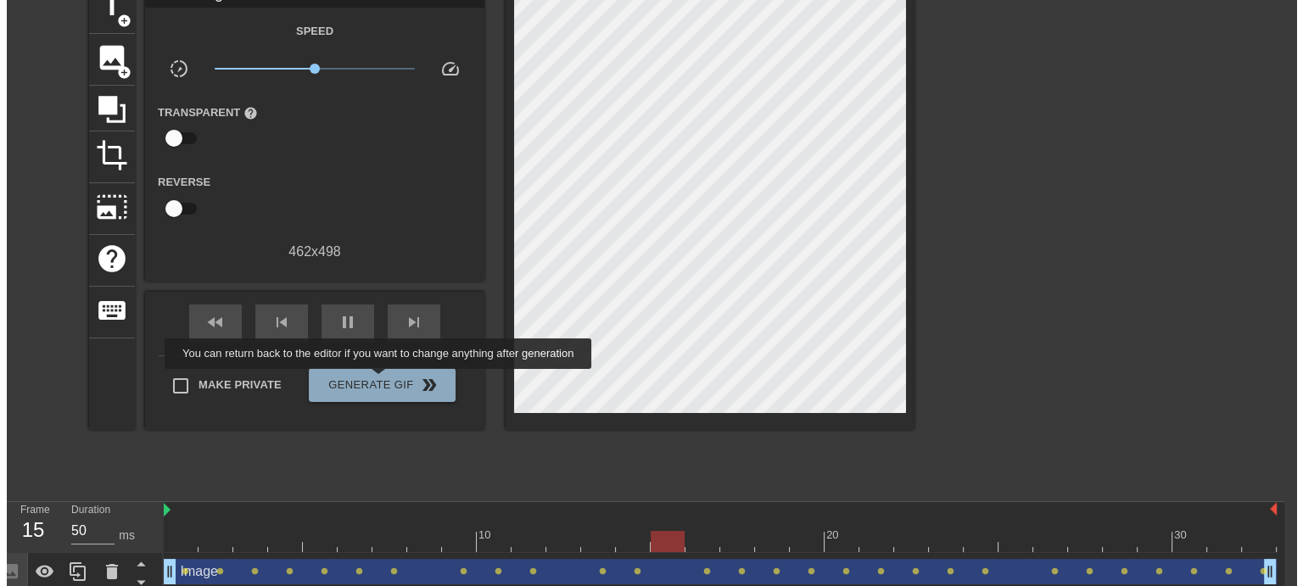
scroll to position [0, 13]
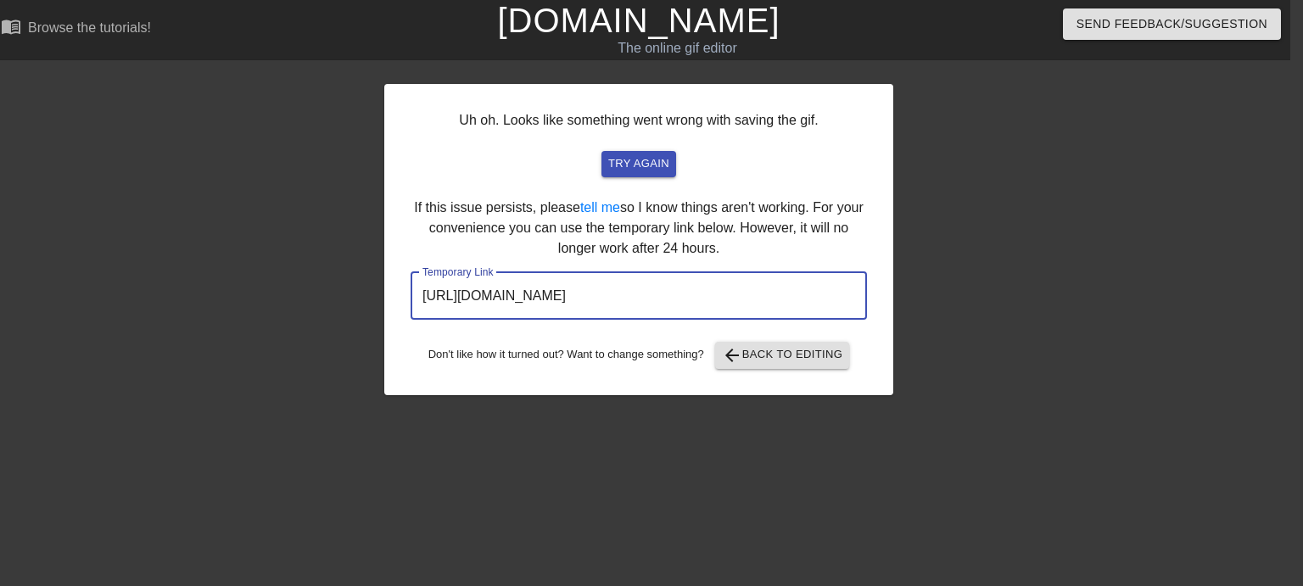
drag, startPoint x: 787, startPoint y: 295, endPoint x: 331, endPoint y: 312, distance: 456.5
click at [331, 312] on div "Uh oh. Looks like something went wrong with saving the gif. try again If this i…" at bounding box center [638, 321] width 1303 height 509
